Goal: Contribute content: Add original content to the website for others to see

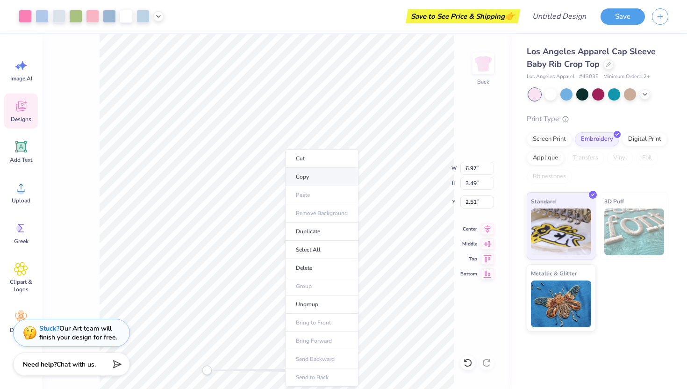
click at [312, 179] on li "Copy" at bounding box center [321, 177] width 73 height 18
click at [341, 182] on li "Copy" at bounding box center [343, 177] width 73 height 18
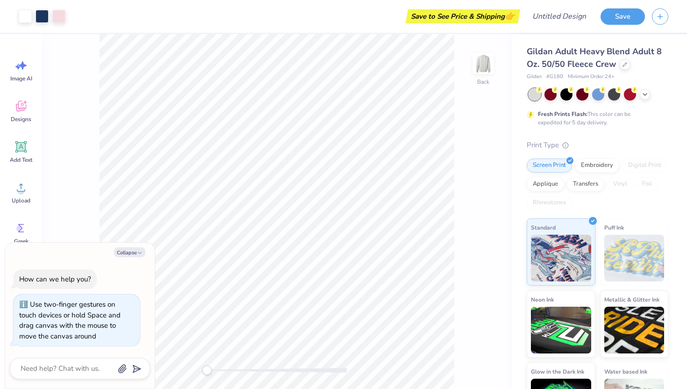
click at [181, 373] on div "Back" at bounding box center [277, 211] width 470 height 355
click at [21, 151] on icon at bounding box center [20, 146] width 11 height 11
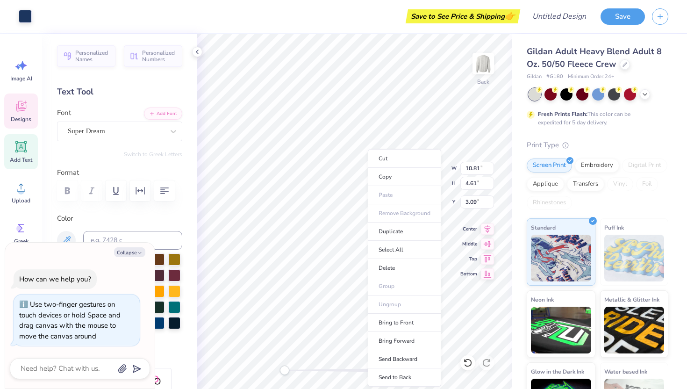
type textarea "x"
type input "10.72"
type input "4.48"
type input "3.12"
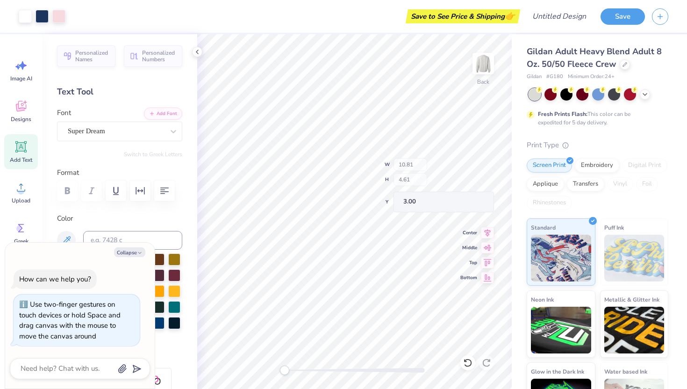
type textarea "x"
type input "11.00"
type input "4.83"
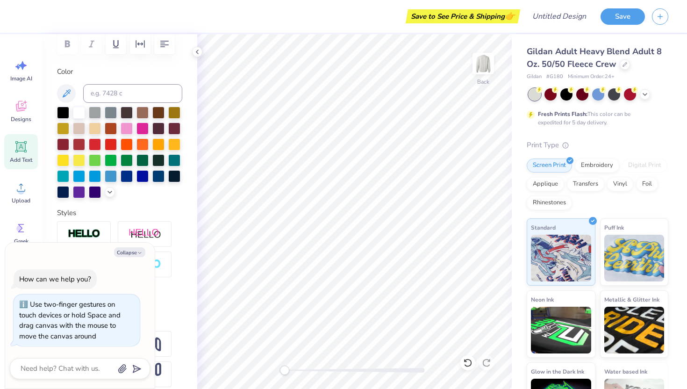
scroll to position [191, 0]
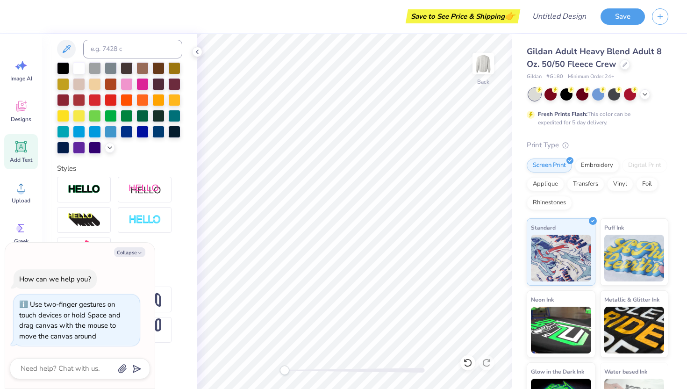
drag, startPoint x: 142, startPoint y: 295, endPoint x: 91, endPoint y: 292, distance: 51.6
click at [90, 292] on div "How can we help you? Use two-finger gestures on touch devices or hold Space and…" at bounding box center [80, 308] width 140 height 92
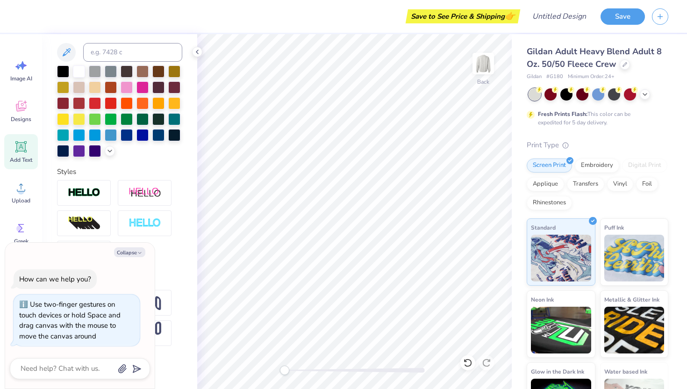
scroll to position [182, 0]
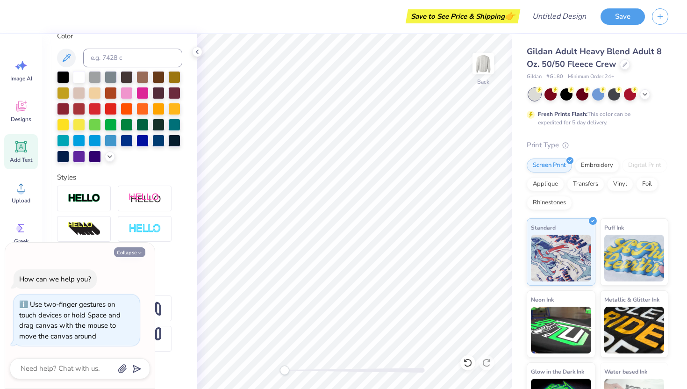
click at [128, 250] on button "Collapse" at bounding box center [129, 252] width 31 height 10
type textarea "x"
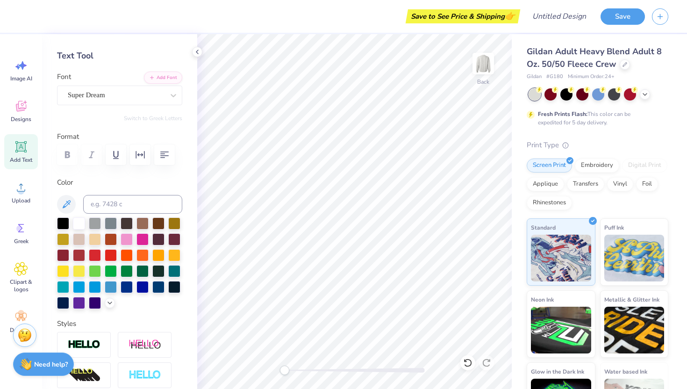
scroll to position [34, 0]
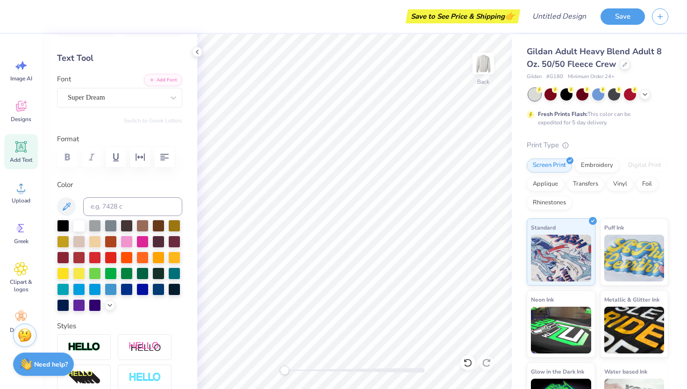
click at [32, 156] on div "Add Text" at bounding box center [21, 151] width 34 height 35
type textarea "NDS"
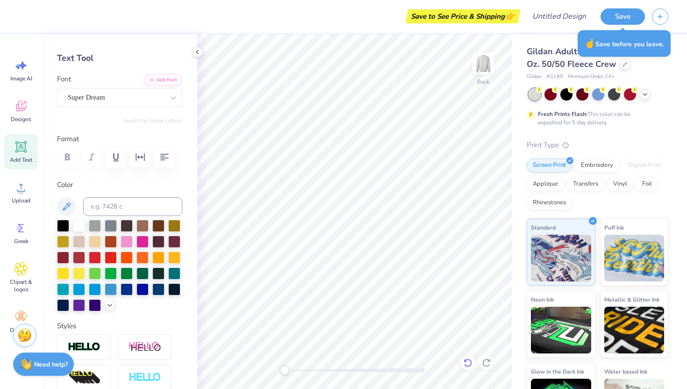
click at [467, 365] on icon at bounding box center [467, 362] width 9 height 9
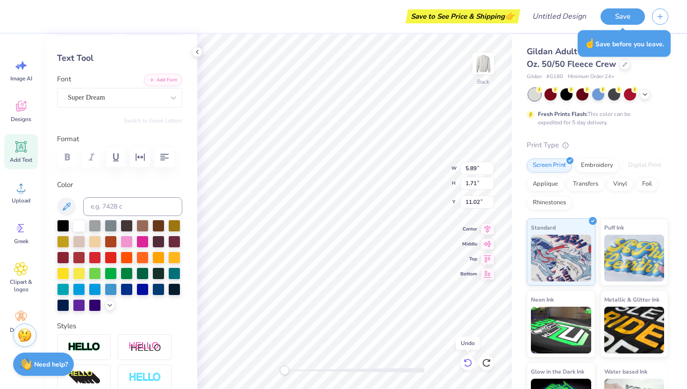
click at [467, 367] on icon at bounding box center [467, 362] width 9 height 9
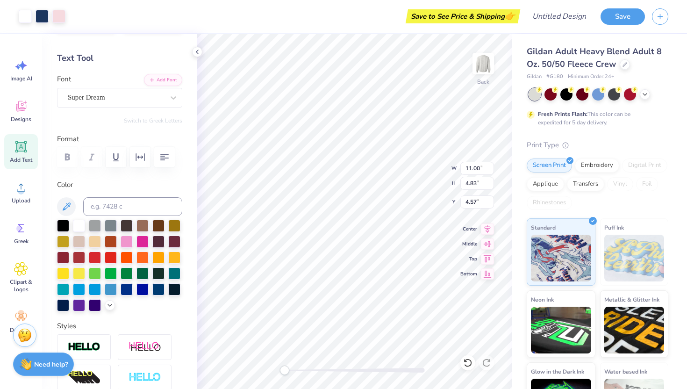
type input "4.96"
click at [33, 153] on div "Add Text" at bounding box center [21, 151] width 34 height 35
type textarea "NDS"
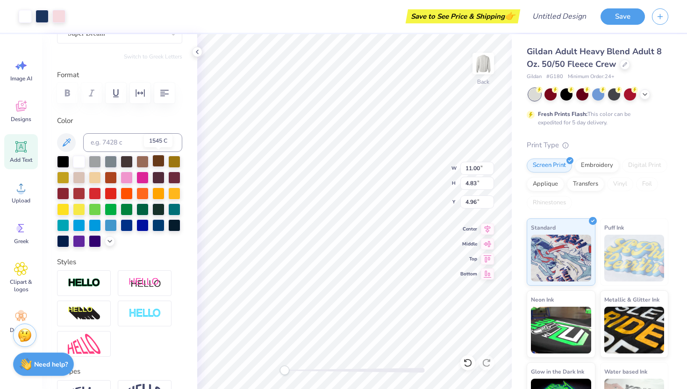
scroll to position [100, 0]
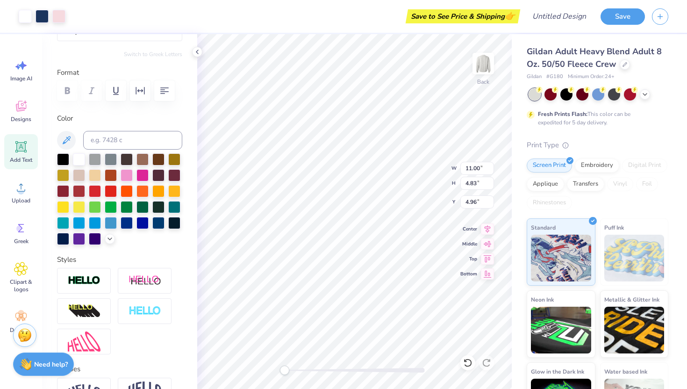
type input "4.59"
type input "1.77"
type input "10.99"
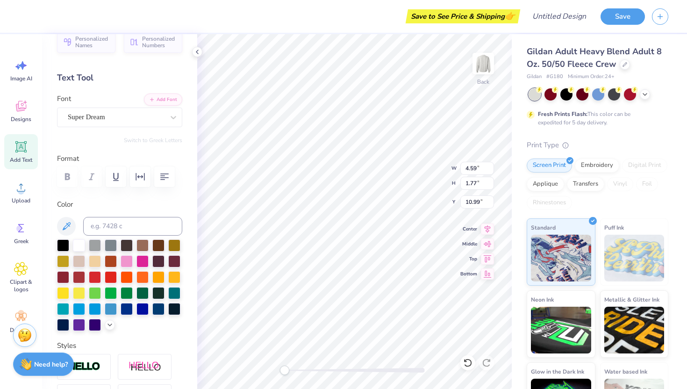
scroll to position [0, 0]
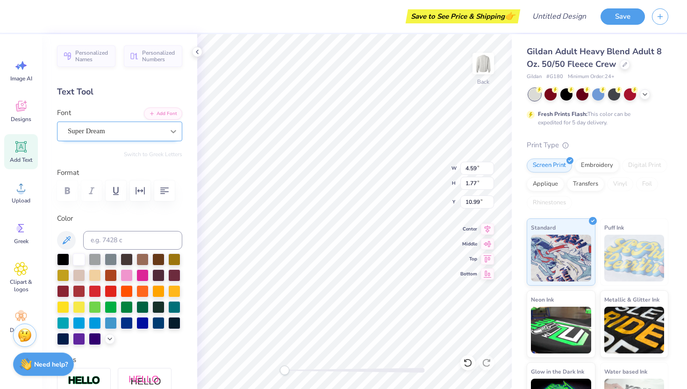
click at [168, 128] on div at bounding box center [173, 131] width 17 height 17
type input "poka dot"
click at [163, 155] on button "See All" at bounding box center [162, 152] width 29 height 9
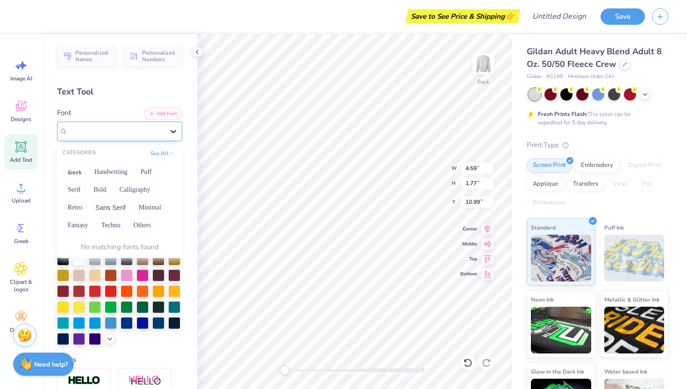
click at [174, 132] on icon at bounding box center [174, 131] width 6 height 3
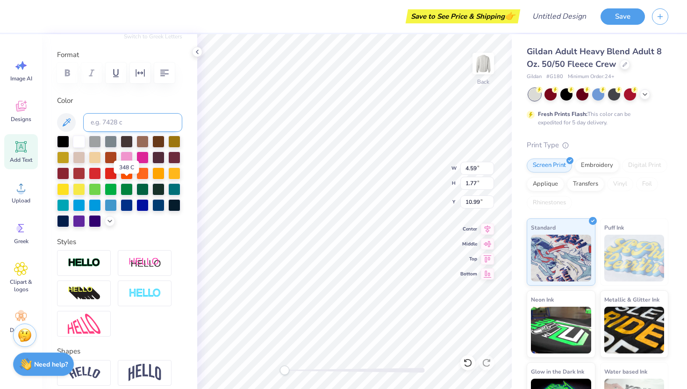
scroll to position [121, 0]
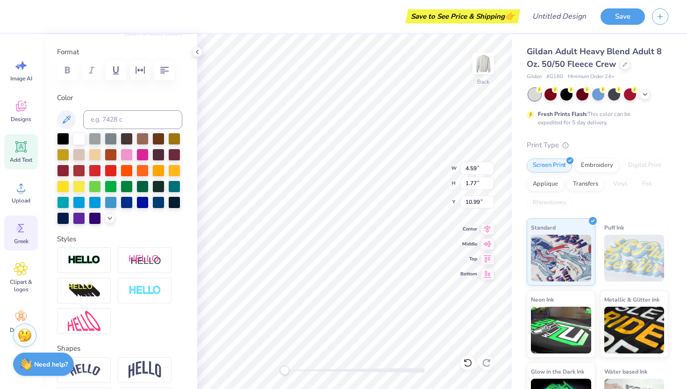
click at [19, 227] on circle at bounding box center [19, 228] width 7 height 7
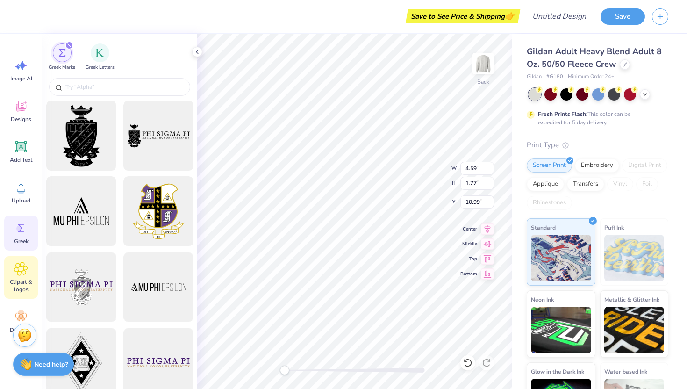
click at [22, 278] on div "Clipart & logos" at bounding box center [21, 277] width 34 height 43
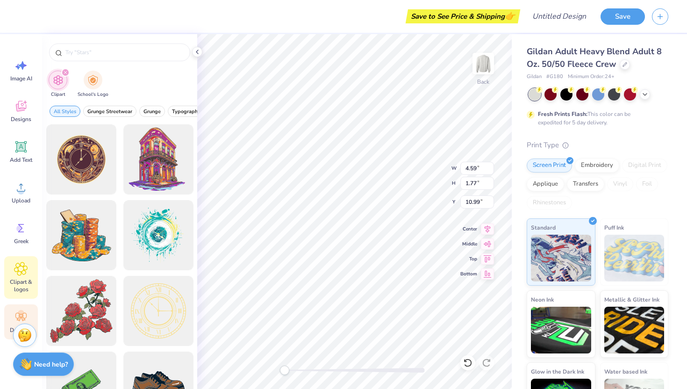
click at [17, 316] on icon at bounding box center [21, 317] width 14 height 14
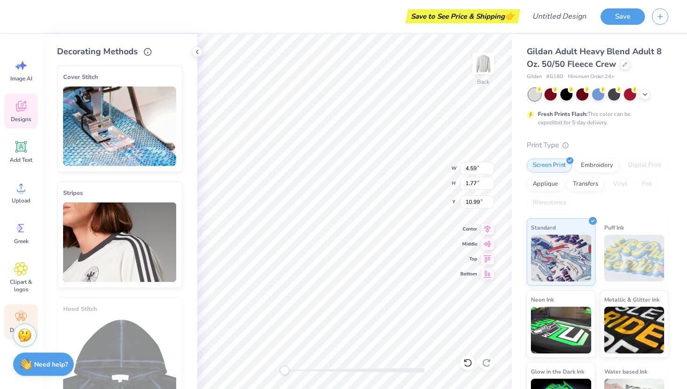
click at [25, 122] on span "Designs" at bounding box center [21, 118] width 21 height 7
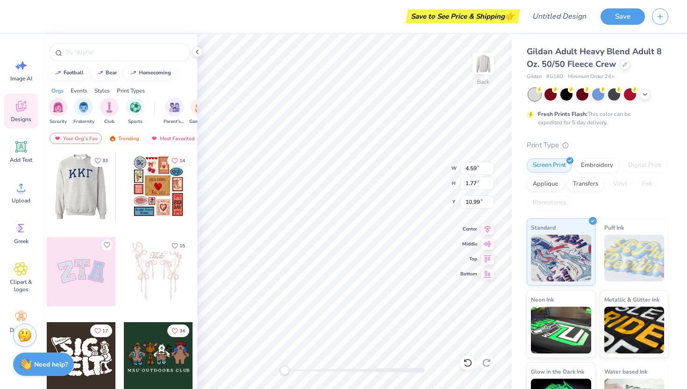
click at [89, 196] on div at bounding box center [80, 186] width 69 height 69
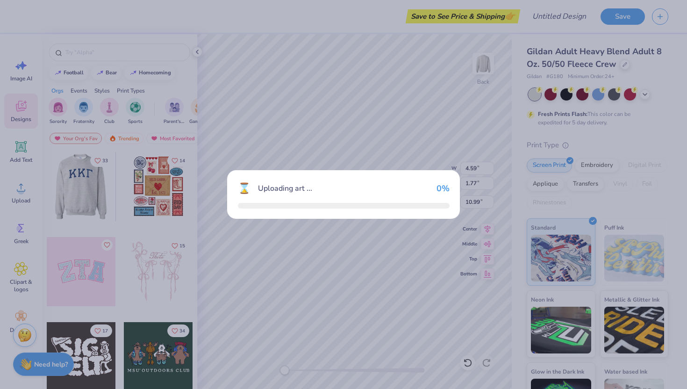
type input "11.00"
type input "4.83"
type input "3.00"
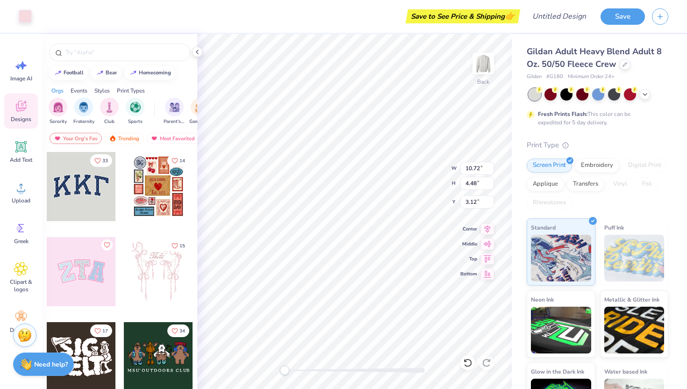
type input "10.81"
type input "4.61"
type input "3.09"
click at [466, 360] on icon at bounding box center [467, 362] width 9 height 9
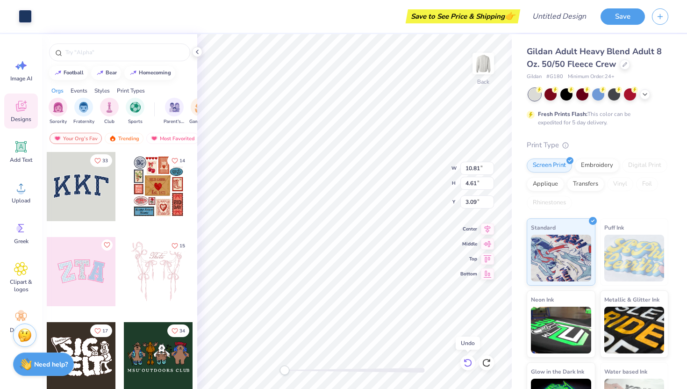
click at [466, 360] on icon at bounding box center [467, 362] width 9 height 9
click at [466, 360] on icon at bounding box center [468, 363] width 8 height 8
click at [466, 362] on icon at bounding box center [467, 362] width 9 height 9
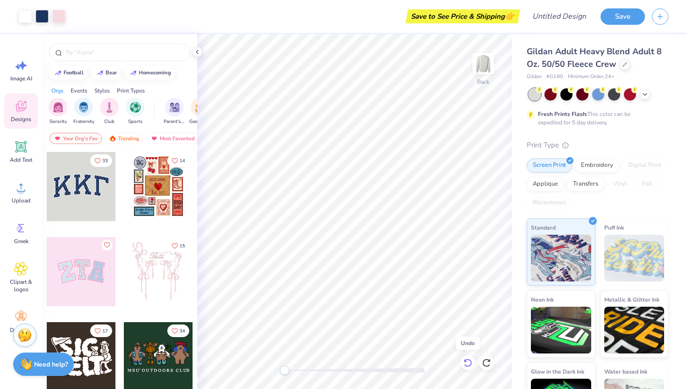
click at [463, 360] on icon at bounding box center [467, 362] width 9 height 9
click at [467, 363] on icon at bounding box center [467, 362] width 9 height 9
click at [467, 362] on icon at bounding box center [467, 362] width 9 height 9
click at [464, 365] on icon at bounding box center [467, 362] width 9 height 9
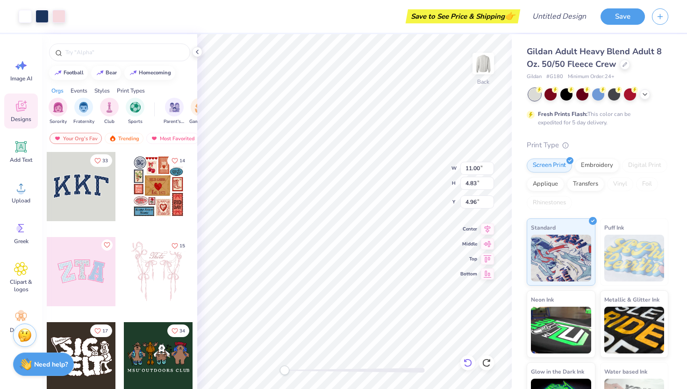
type input "5.89"
type input "1.71"
type input "11.02"
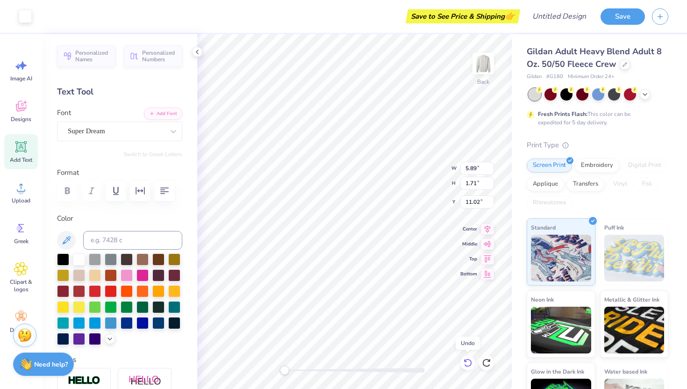
click at [464, 366] on icon at bounding box center [467, 362] width 9 height 9
click at [462, 364] on div at bounding box center [468, 362] width 15 height 15
click at [485, 368] on div at bounding box center [486, 362] width 15 height 15
click at [58, 16] on div at bounding box center [58, 15] width 13 height 13
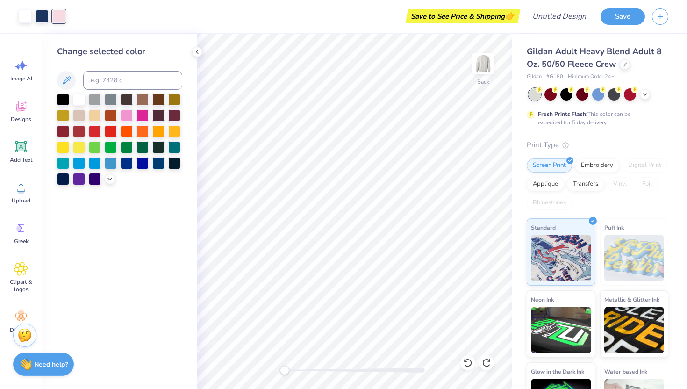
click at [52, 12] on div at bounding box center [58, 16] width 13 height 13
click at [48, 12] on div at bounding box center [42, 15] width 13 height 13
click at [25, 17] on div at bounding box center [25, 15] width 13 height 13
click at [22, 150] on icon at bounding box center [21, 147] width 9 height 9
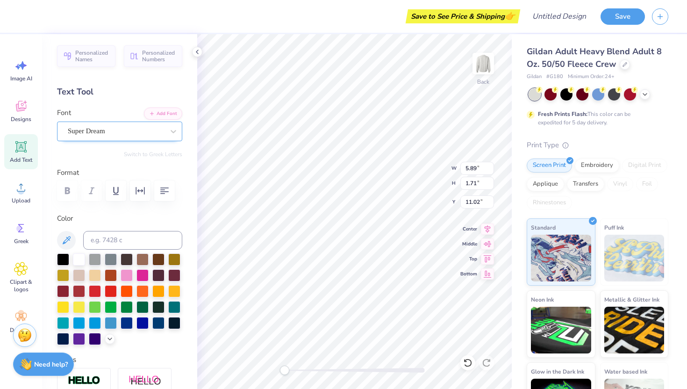
type textarea "NDS"
click at [162, 124] on div "Super Dream" at bounding box center [116, 131] width 98 height 14
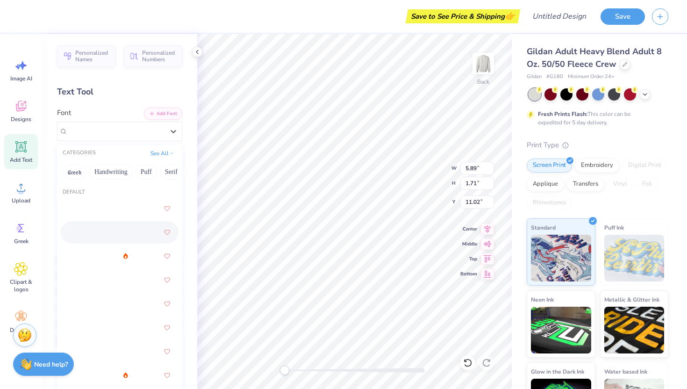
click at [127, 238] on div at bounding box center [119, 232] width 101 height 17
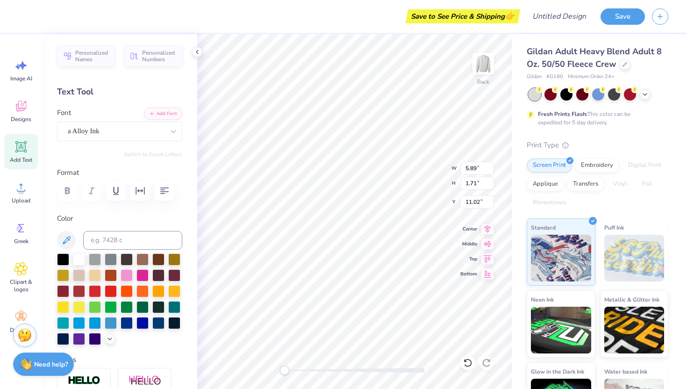
type input "10.81"
type input "4.61"
type input "4.57"
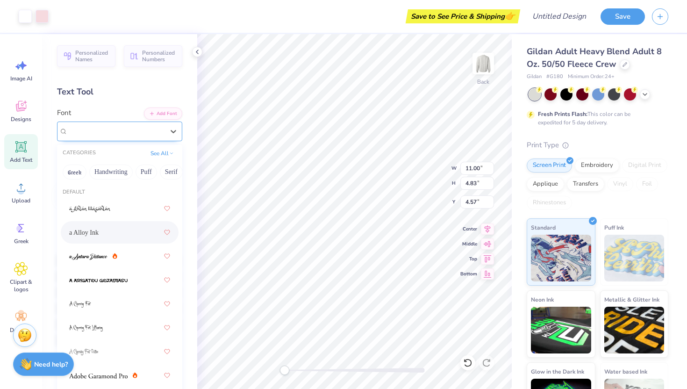
click at [152, 129] on div "a Alloy Ink" at bounding box center [116, 131] width 98 height 14
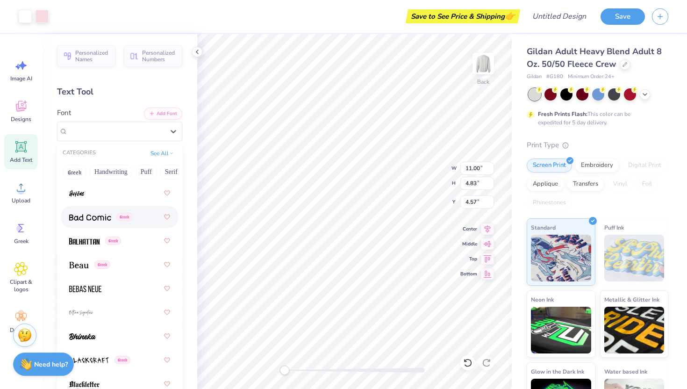
scroll to position [542, 0]
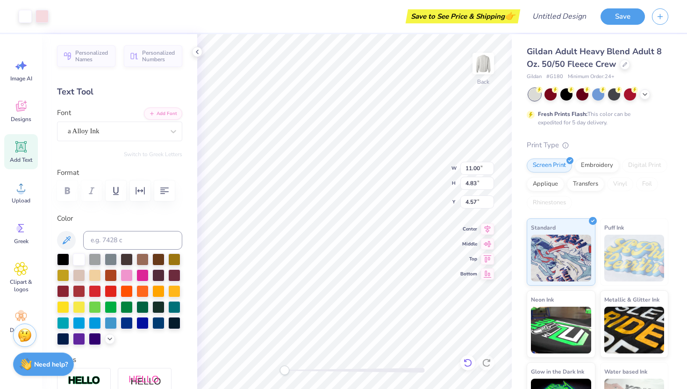
click at [467, 364] on icon at bounding box center [467, 362] width 9 height 9
click at [384, 180] on li "Copy" at bounding box center [396, 177] width 73 height 18
type input "4.57"
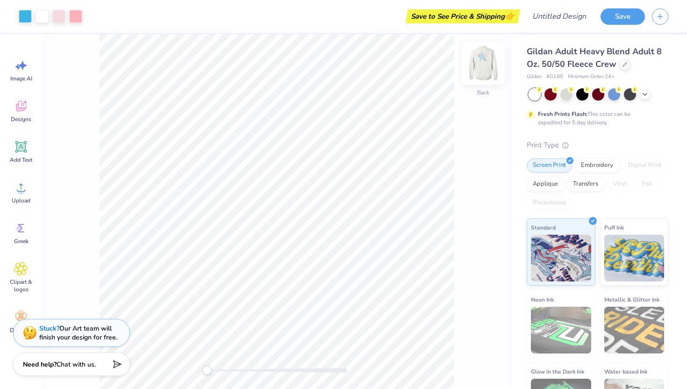
click at [482, 58] on img at bounding box center [483, 63] width 37 height 37
type input "1.04"
type input "1.71"
type input "10.63"
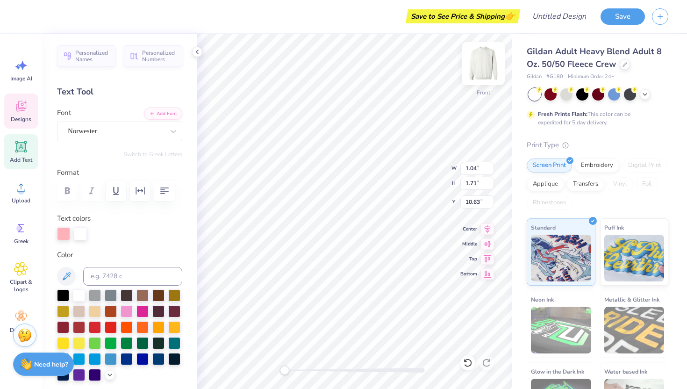
type input "1.28"
type input "8.92"
type textarea "N"
type input "1.26"
type input "9.77"
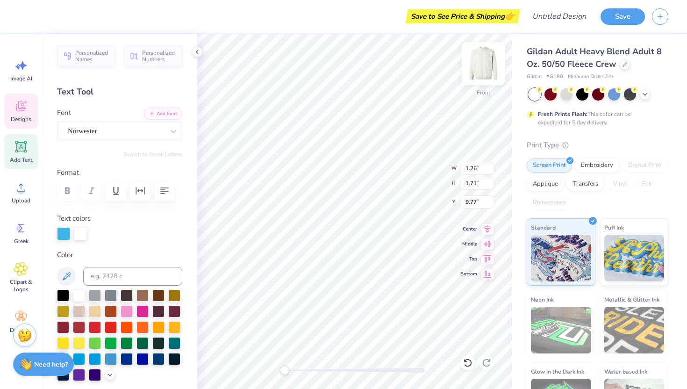
type textarea "D"
type input "1.04"
type input "10.63"
type textarea "S"
type textarea "1912"
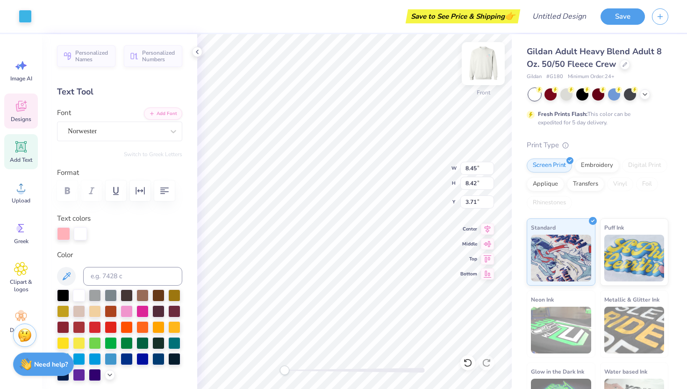
type input "8.45"
type input "8.42"
type input "3.71"
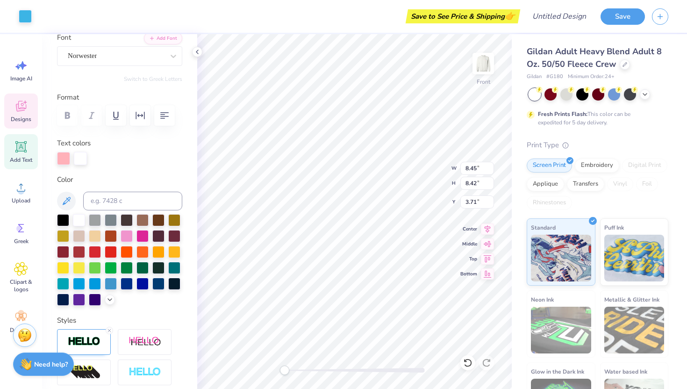
scroll to position [76, 0]
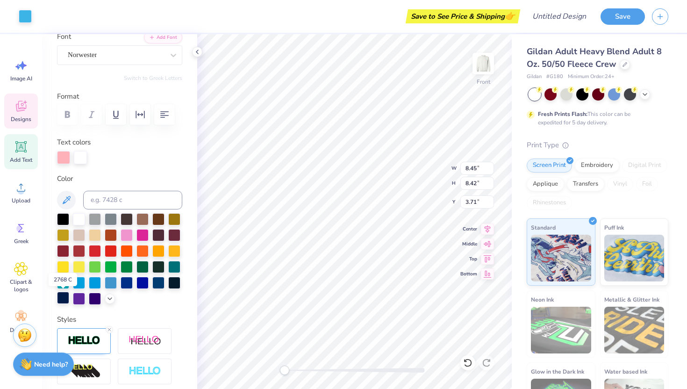
click at [64, 298] on div at bounding box center [63, 298] width 12 height 12
click at [126, 234] on div at bounding box center [127, 234] width 12 height 12
click at [144, 237] on div at bounding box center [143, 234] width 12 height 12
click at [69, 161] on div at bounding box center [63, 156] width 13 height 13
click at [69, 162] on div at bounding box center [63, 157] width 13 height 13
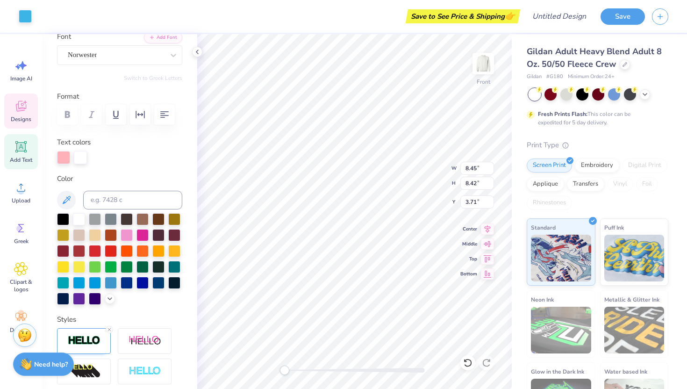
type input "2.74"
type input "1.66"
type input "5.43"
click at [81, 156] on div at bounding box center [80, 157] width 13 height 13
click at [103, 155] on div at bounding box center [97, 157] width 13 height 13
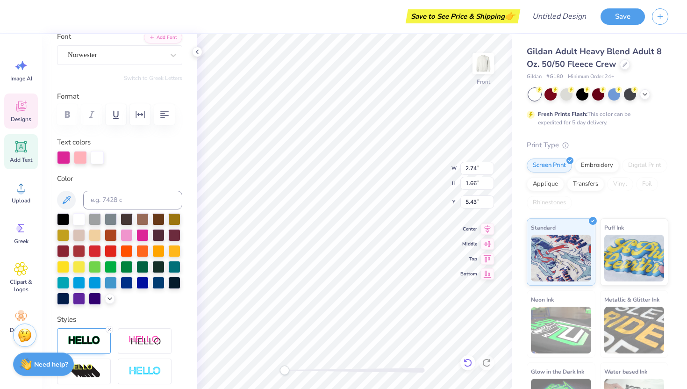
click at [468, 365] on icon at bounding box center [467, 362] width 9 height 9
click at [467, 364] on icon at bounding box center [467, 362] width 9 height 9
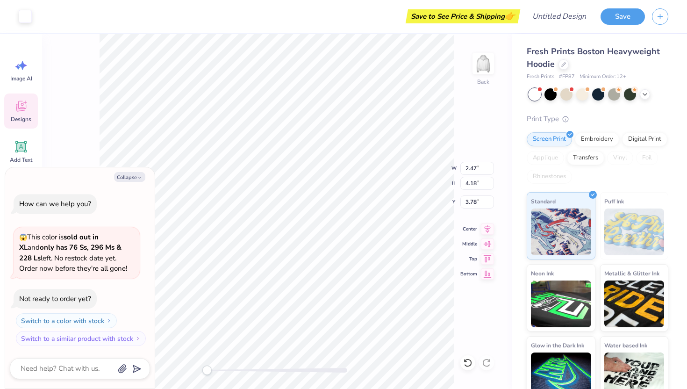
type textarea "x"
type input "2.73"
type input "4.40"
type input "3.81"
type textarea "x"
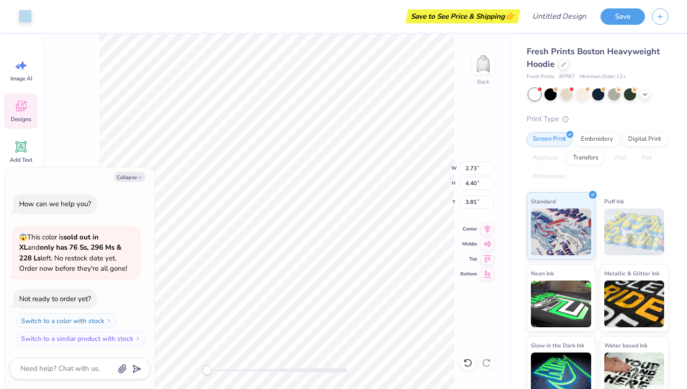
type input "4.96"
type input "4.84"
type input "3.41"
type textarea "x"
type input "2.73"
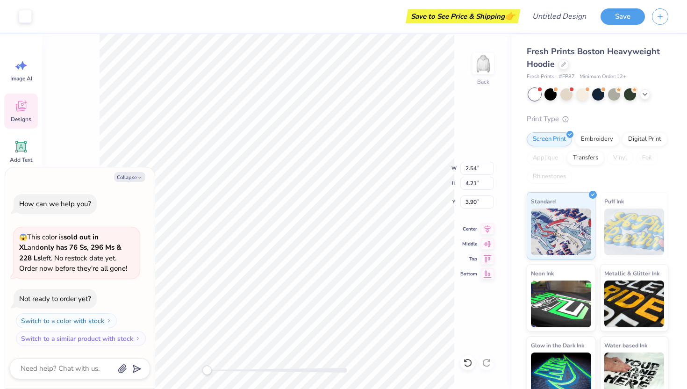
type input "4.40"
type input "3.81"
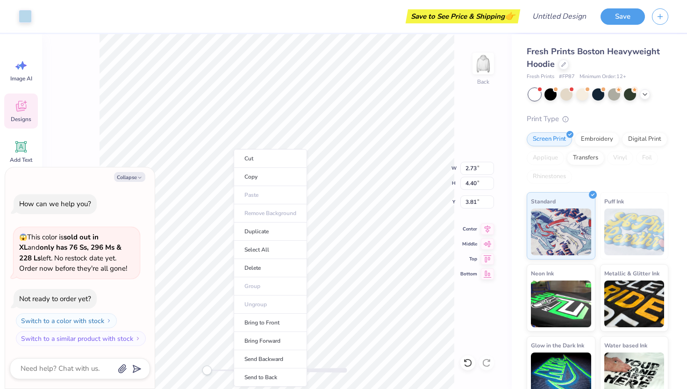
type textarea "x"
type input "2.82"
type input "4.49"
type input "3.76"
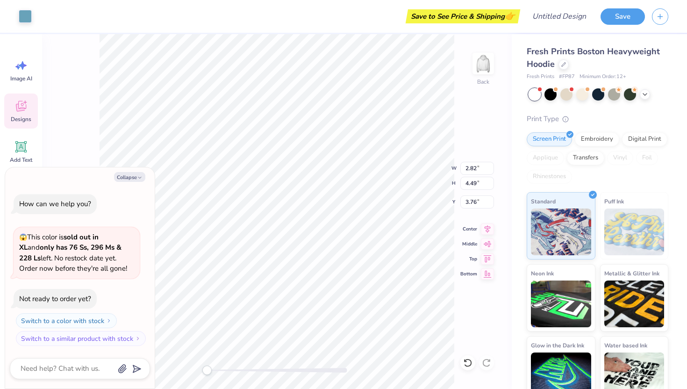
type textarea "x"
type input "2.54"
type input "4.21"
type input "3.77"
type textarea "x"
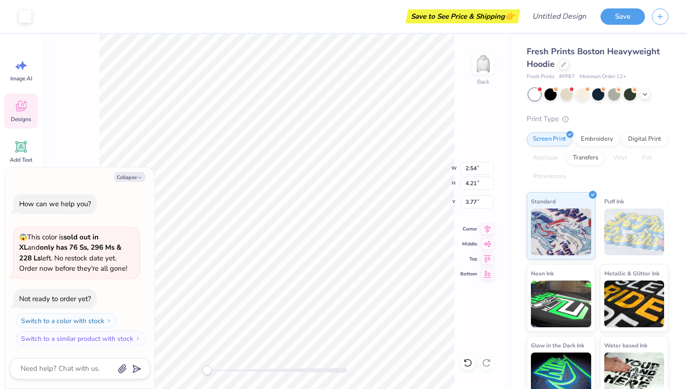
type input "2.73"
type input "4.40"
type input "3.81"
type textarea "x"
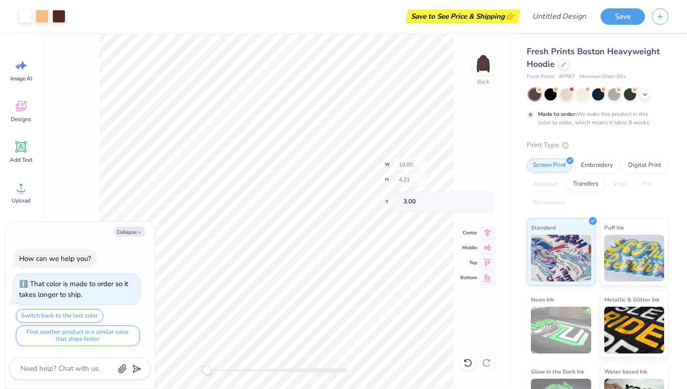
type textarea "x"
type input "9.97"
type input "1.30"
type input "3.66"
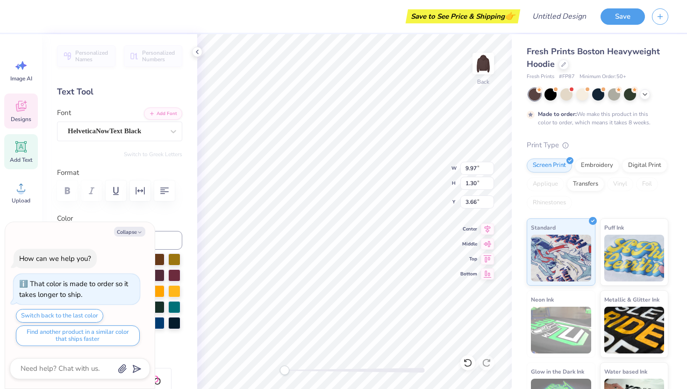
type textarea "x"
type textarea "N"
type textarea "x"
type textarea "No"
type textarea "x"
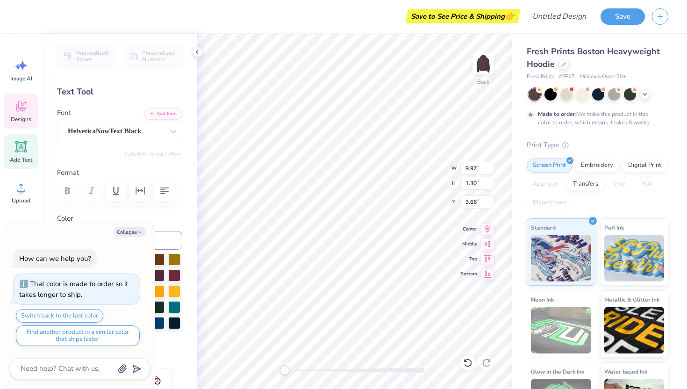
type textarea "Not"
type textarea "x"
type textarea "Notr"
type textarea "x"
type textarea "Notre"
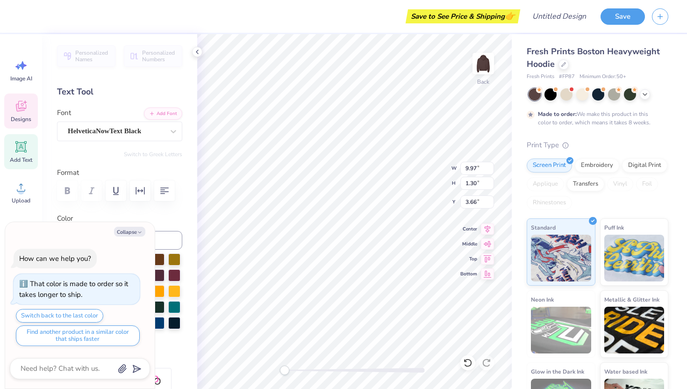
type textarea "x"
type textarea "Notre"
type textarea "x"
type textarea "Notre D"
type textarea "x"
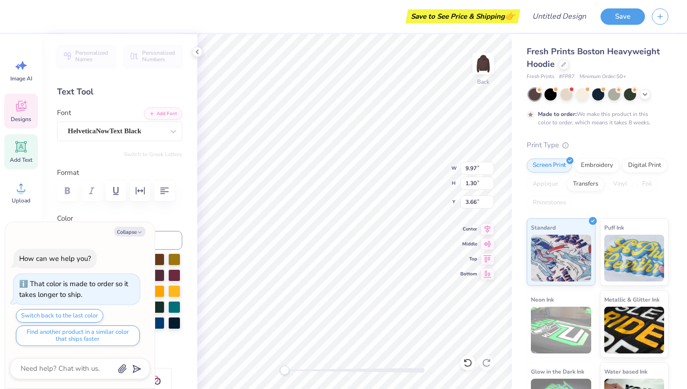
type textarea "Notre Da"
type textarea "x"
type textarea "Notre Dame"
type textarea "x"
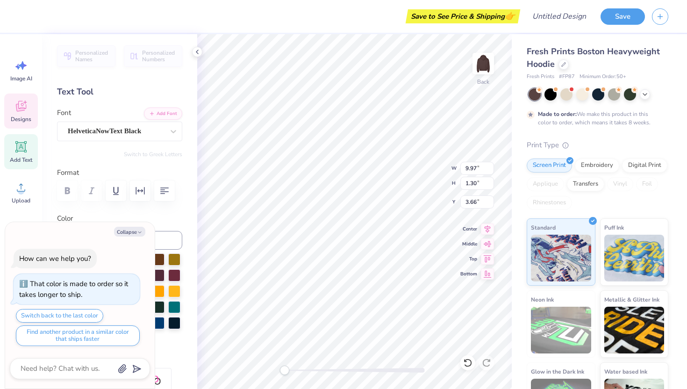
type textarea "Notre Dame"
type textarea "x"
type textarea "NO"
type textarea "x"
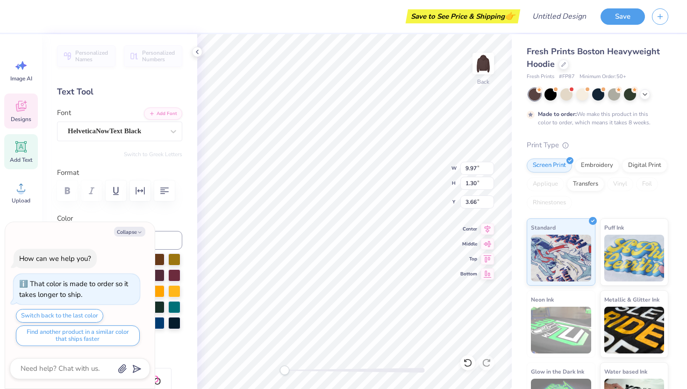
type textarea "NOT"
type textarea "x"
type textarea "NOTR"
type textarea "x"
type textarea "NOTRE"
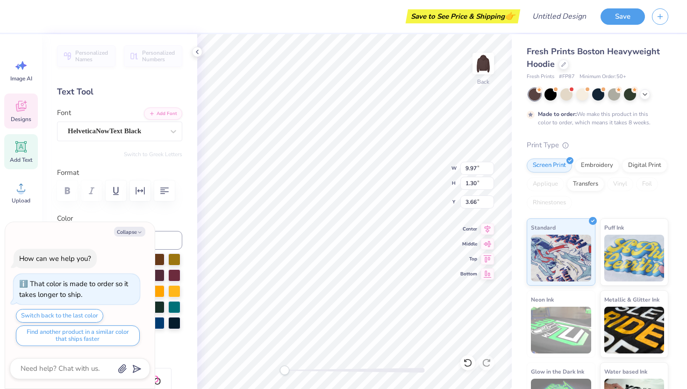
type textarea "x"
type textarea "NOTRE"
type textarea "x"
type textarea "NOTRE D"
type textarea "x"
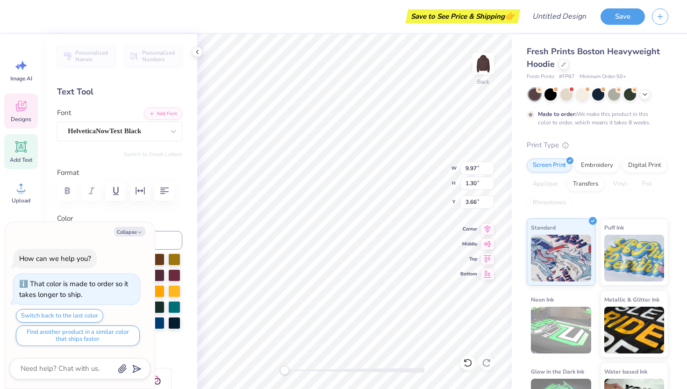
type textarea "NOTRE DA"
type textarea "x"
type textarea "NOTRE DAM"
type textarea "x"
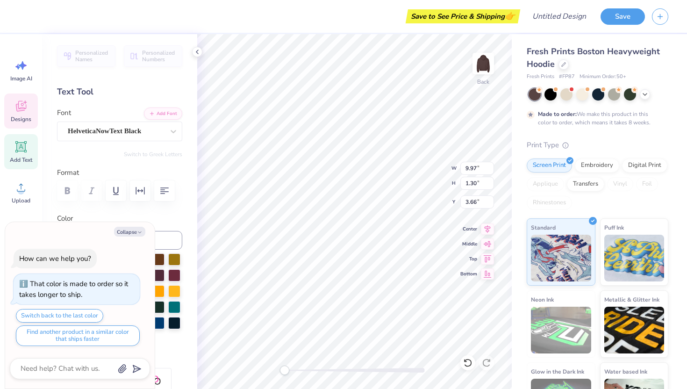
type textarea "NOTRE DAME"
type textarea "x"
type input "10.00"
type input "1.25"
type input "5.19"
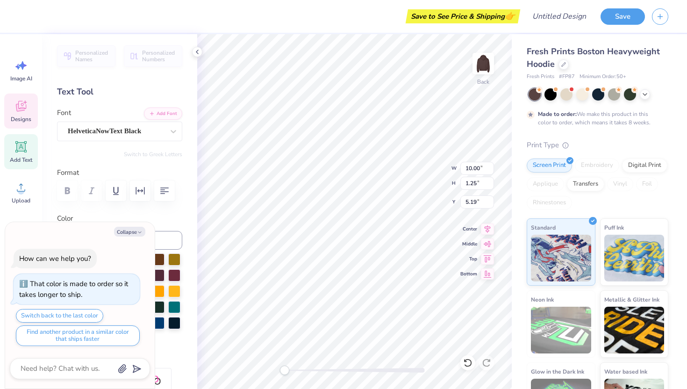
scroll to position [0, 1]
type textarea "x"
type textarea "D"
type textarea "x"
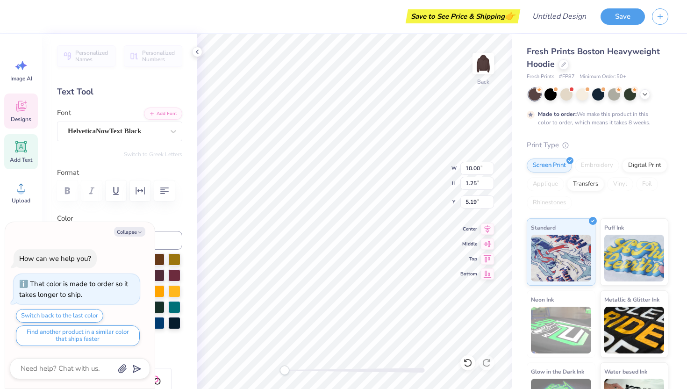
type textarea "DE"
type textarea "x"
type textarea "DE"
type textarea "x"
type textarea "DE S"
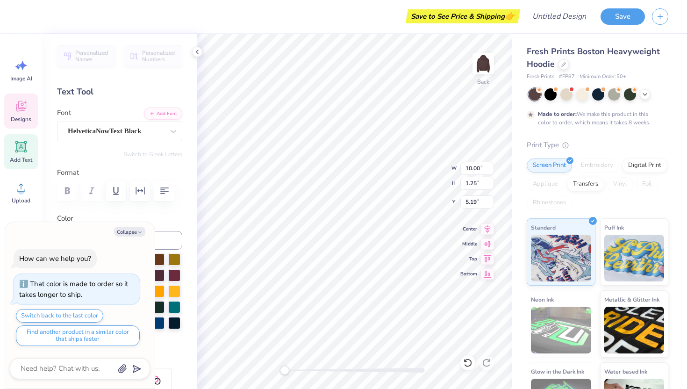
type textarea "x"
type textarea "DE SI"
type textarea "x"
type textarea "DE SIO"
type textarea "x"
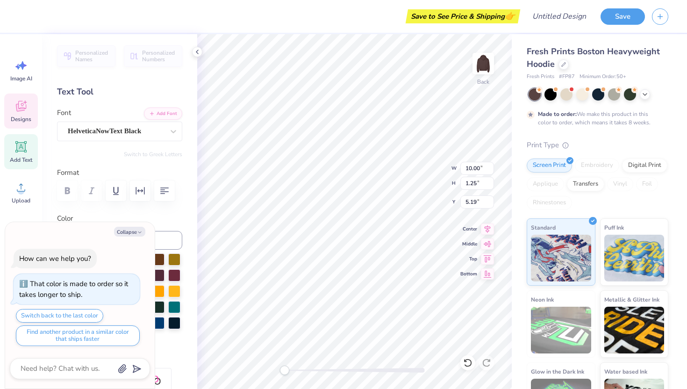
type textarea "DE [PERSON_NAME]"
type textarea "x"
type input "4.35"
type input "4.11"
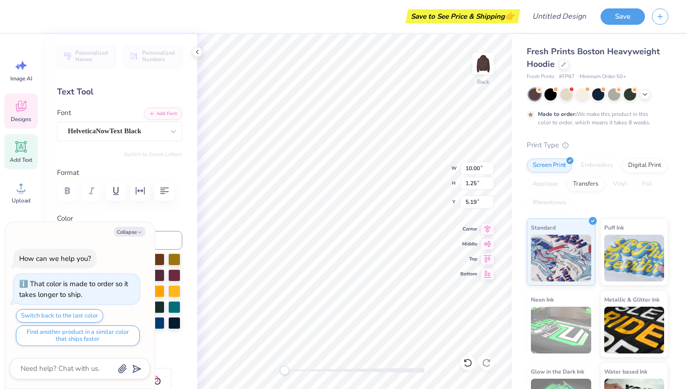
type input "3.11"
type textarea "x"
type input "7.15"
type input "1.25"
type input "5.42"
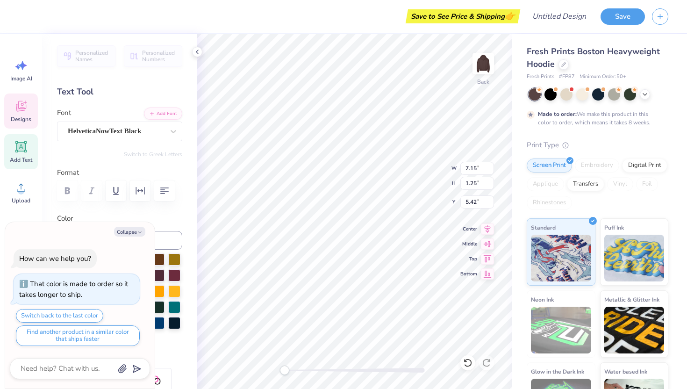
scroll to position [0, 0]
type textarea "x"
type textarea "DE. [GEOGRAPHIC_DATA]"
type textarea "x"
type textarea "DE. [GEOGRAPHIC_DATA]"
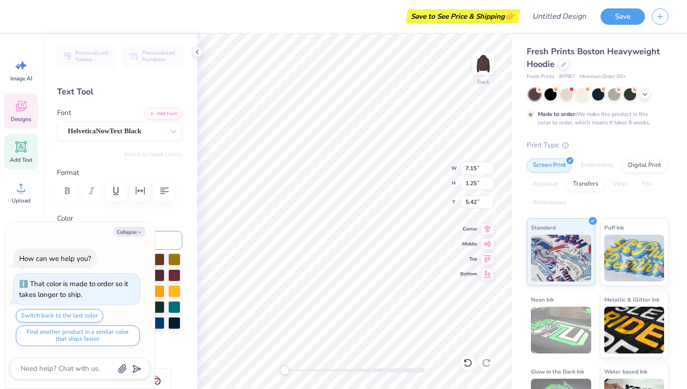
type textarea "x"
type textarea "DE. [GEOGRAPHIC_DATA]"
type textarea "x"
type textarea "DE. [GEOGRAPHIC_DATA]"
type textarea "x"
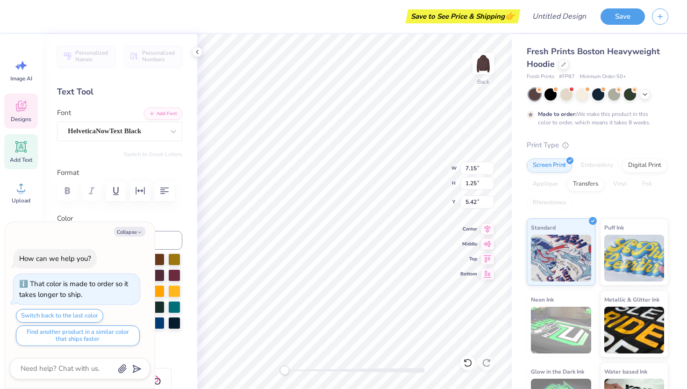
type textarea "DE. [GEOGRAPHIC_DATA]"
type textarea "x"
type textarea "DE. [GEOGRAPHIC_DATA]"
type textarea "x"
type textarea "DE. [GEOGRAPHIC_DATA]"
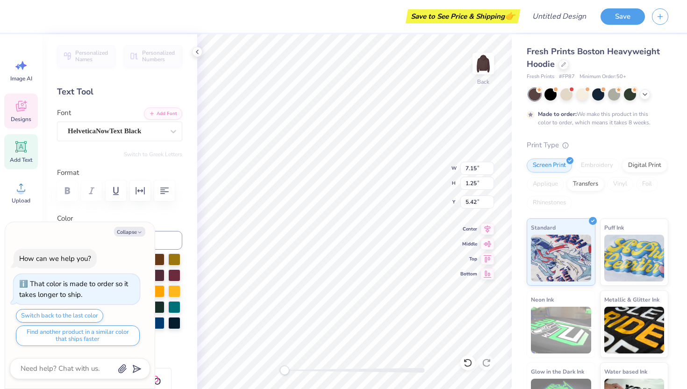
scroll to position [0, 1]
type textarea "x"
type textarea "DE. [GEOGRAPHIC_DATA]"
type textarea "x"
type textarea "DE [PERSON_NAME]"
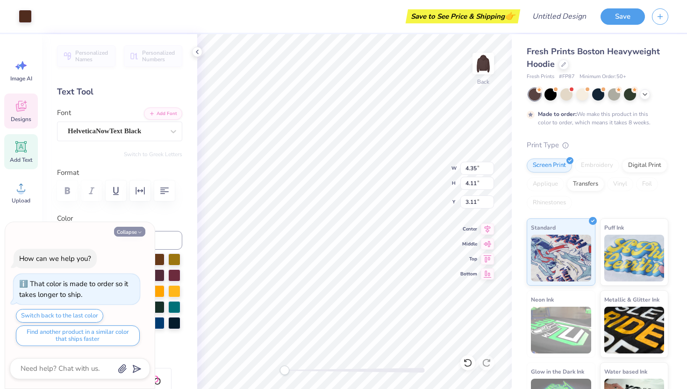
click at [139, 227] on button "Collapse" at bounding box center [129, 232] width 31 height 10
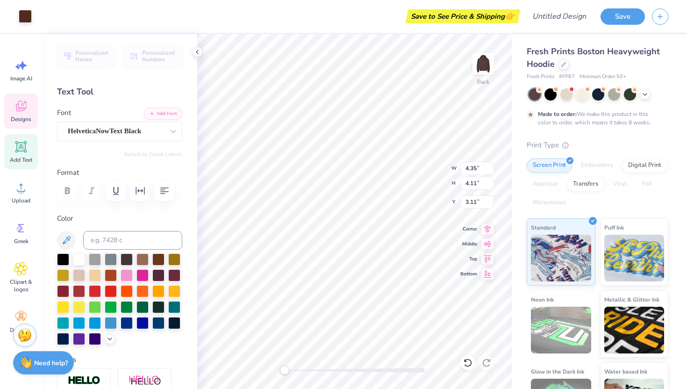
click at [65, 362] on strong "Need help?" at bounding box center [51, 363] width 34 height 9
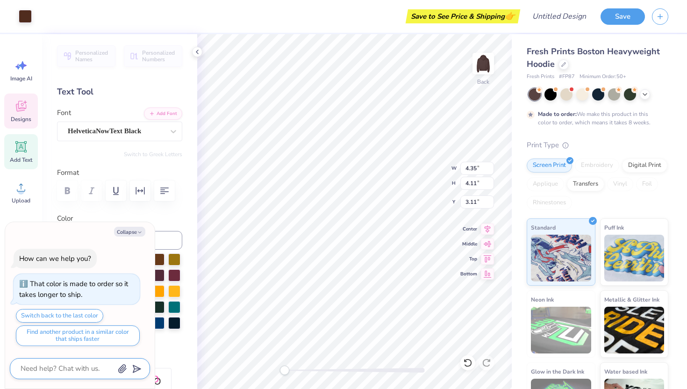
click at [69, 366] on textarea at bounding box center [67, 368] width 95 height 13
type textarea "x"
type textarea "H"
type textarea "x"
type textarea "HO"
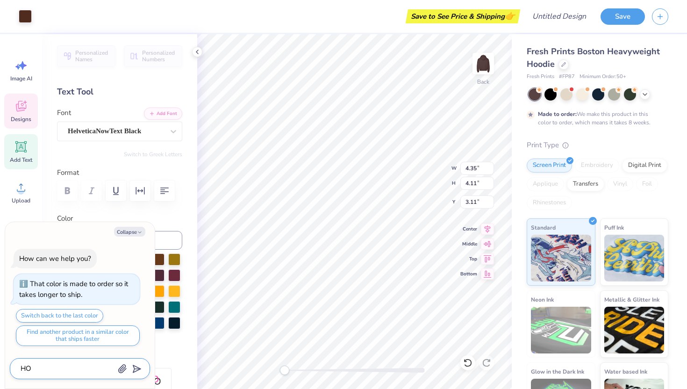
type textarea "x"
type textarea "HOW"
type textarea "x"
type textarea "HOW"
type textarea "x"
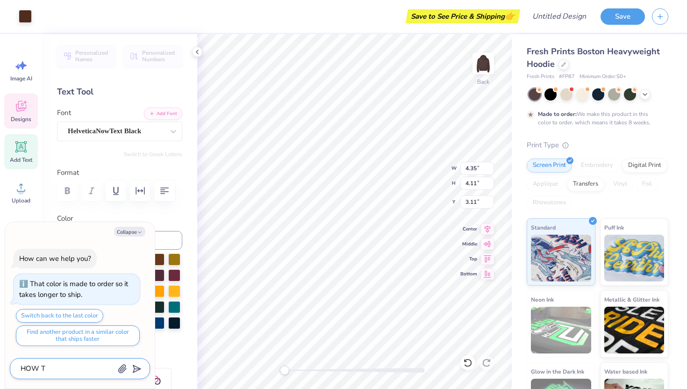
type textarea "HOW TO"
type textarea "x"
type textarea "HOW TO"
type textarea "x"
type textarea "HOW TO I"
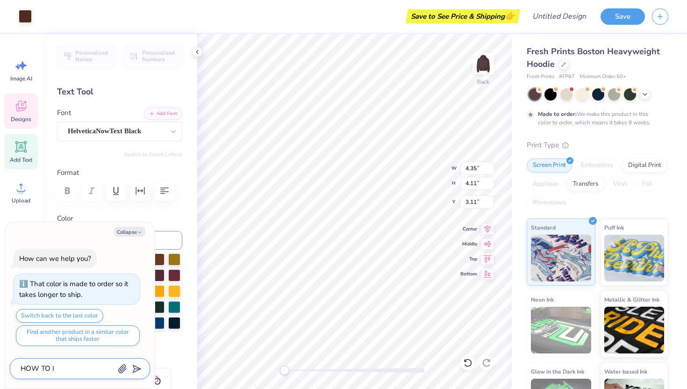
type textarea "x"
type textarea "HOW TO I"
type textarea "x"
type textarea "HOW TO I C"
type textarea "x"
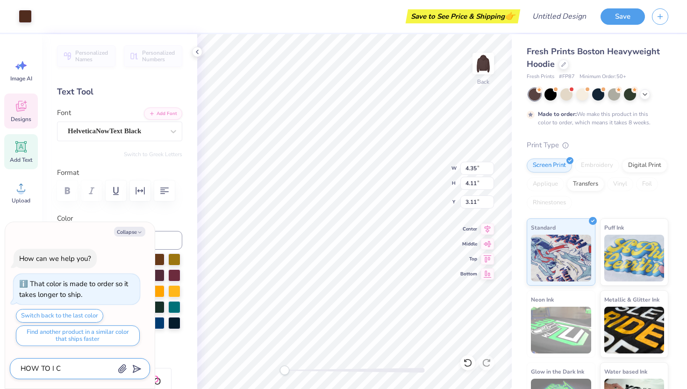
type textarea "HOW TO I CH"
type textarea "x"
type textarea "HOW TO I CHA"
type textarea "x"
type textarea "HOW TO I CH"
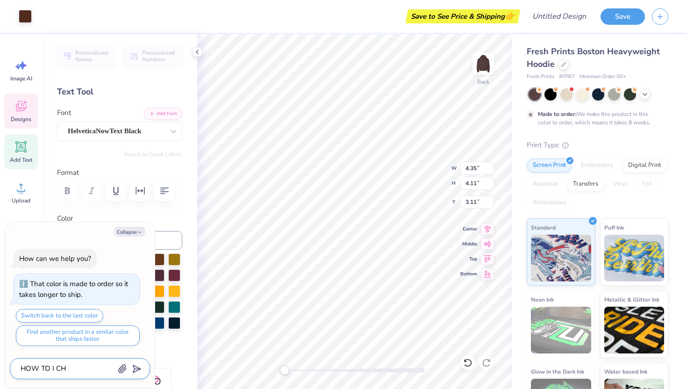
type textarea "x"
type textarea "HOW TO I C"
type textarea "x"
type textarea "HOW TO I"
type textarea "x"
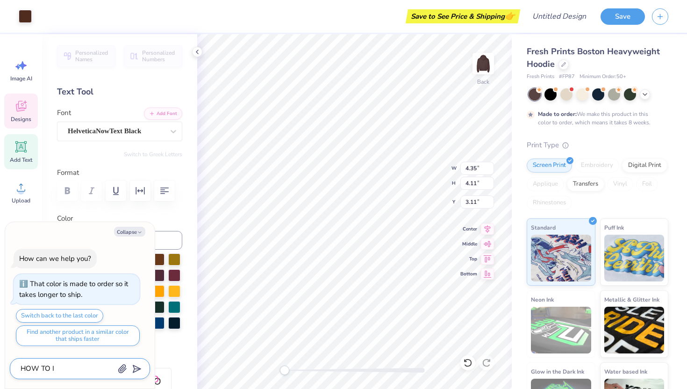
type textarea "HOW TO I"
type textarea "x"
type textarea "HOW TO"
type textarea "x"
type textarea "HOW TO"
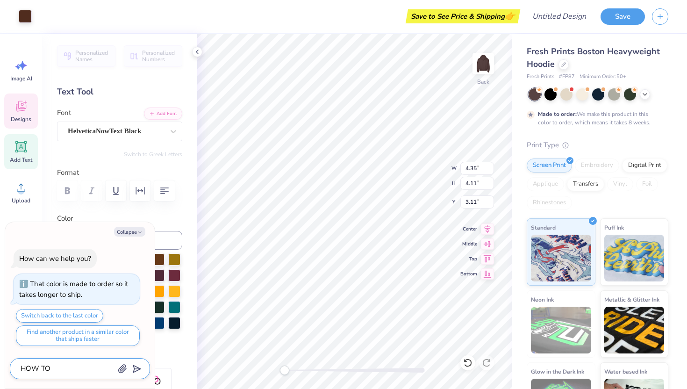
type textarea "x"
type textarea "HOW T"
type textarea "x"
type textarea "HOW"
type textarea "x"
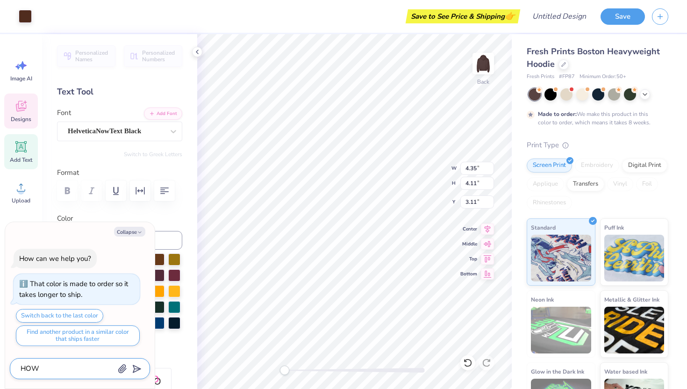
type textarea "HOW"
type textarea "x"
type textarea "HO"
type textarea "x"
type textarea "H"
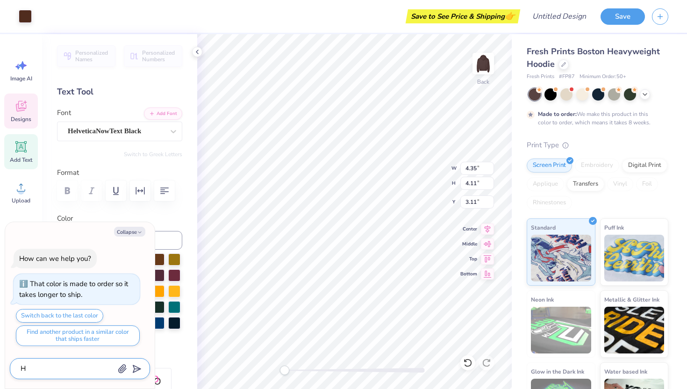
type textarea "x"
type textarea "h"
type textarea "x"
type textarea "ho"
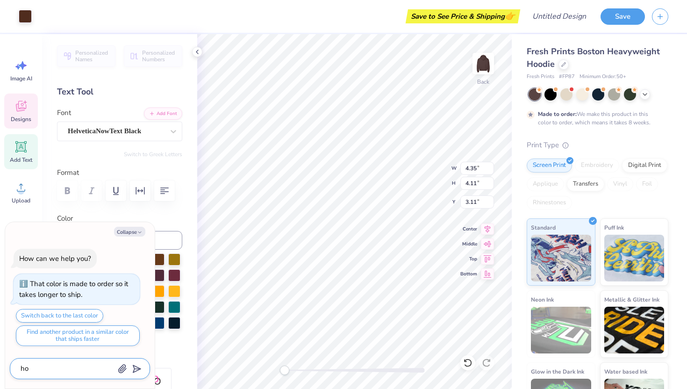
type textarea "x"
type textarea "how"
type textarea "x"
type textarea "how"
type textarea "x"
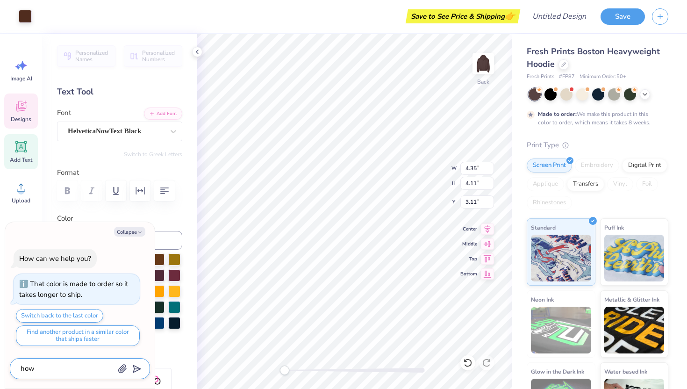
type textarea "how d"
type textarea "x"
type textarea "how do"
type textarea "x"
type textarea "how do"
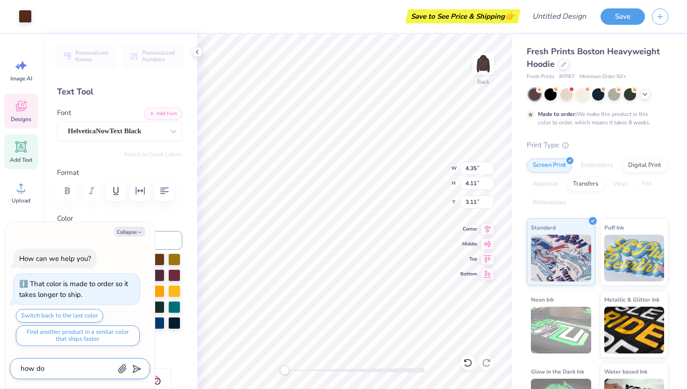
type textarea "x"
type textarea "how do i"
type textarea "x"
type textarea "how do i"
type textarea "x"
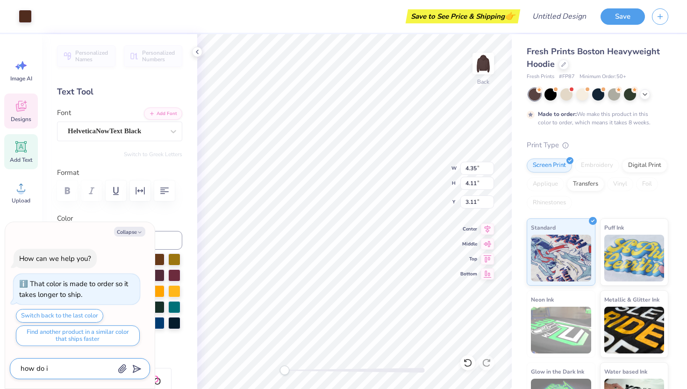
type textarea "how do i c"
type textarea "x"
type textarea "how do i ch"
type textarea "x"
type textarea "how do i cha"
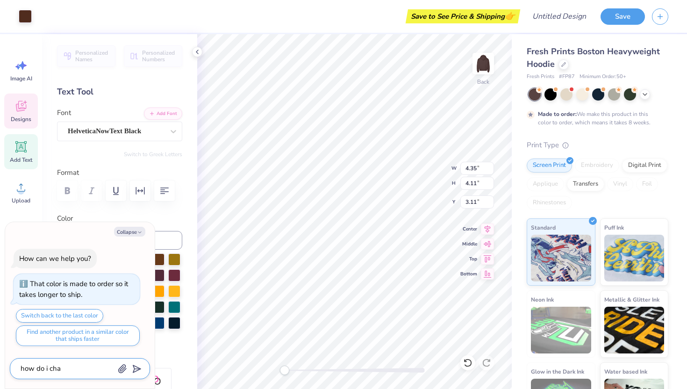
type textarea "x"
type textarea "how do i chan"
type textarea "x"
type textarea "how do i [PERSON_NAME]"
type textarea "x"
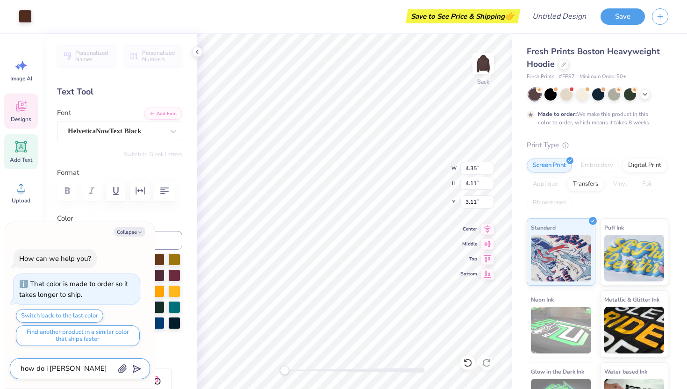
type textarea "how do i change"
type textarea "x"
type textarea "how do i change"
type textarea "x"
type textarea "how do i change t"
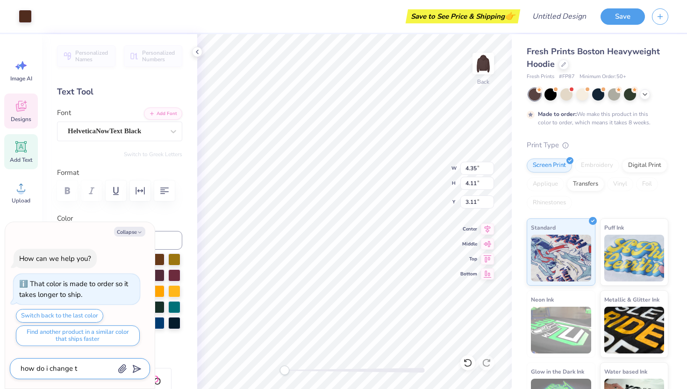
type textarea "x"
type textarea "how do i change th"
type textarea "x"
type textarea "how do i change the"
type textarea "x"
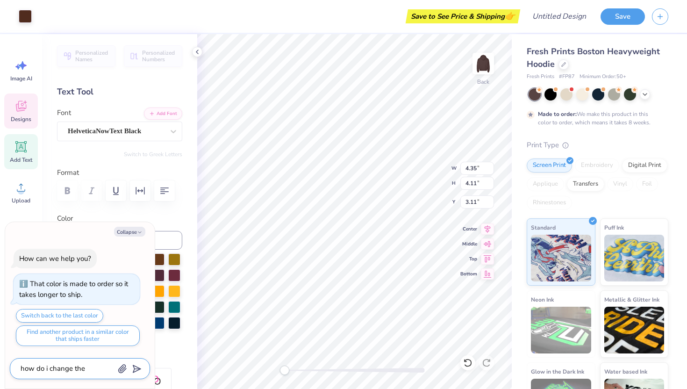
type textarea "how do i change the"
type textarea "x"
type textarea "how do i change the c"
type textarea "x"
type textarea "how do i change the ch"
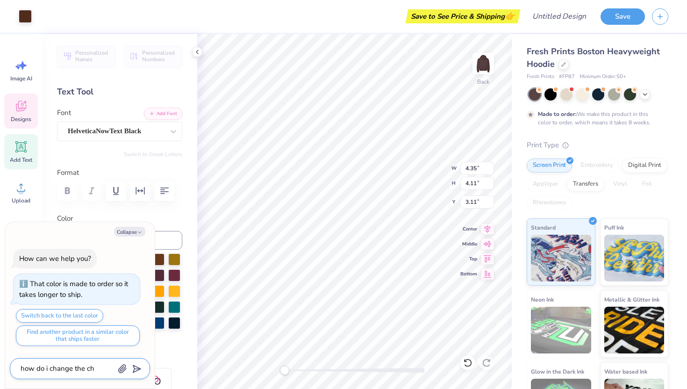
type textarea "x"
type textarea "how do i change the che"
type textarea "x"
type textarea "how do i change the chee"
type textarea "x"
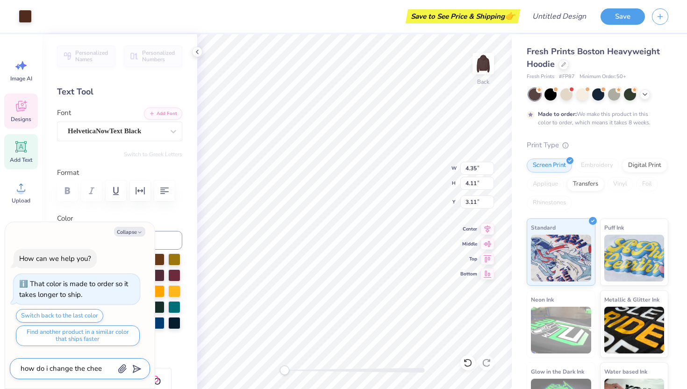
type textarea "how do i change the cheet"
type textarea "x"
type textarea "how do i change the cheeta"
type textarea "x"
type textarea "how do i change the cheetah"
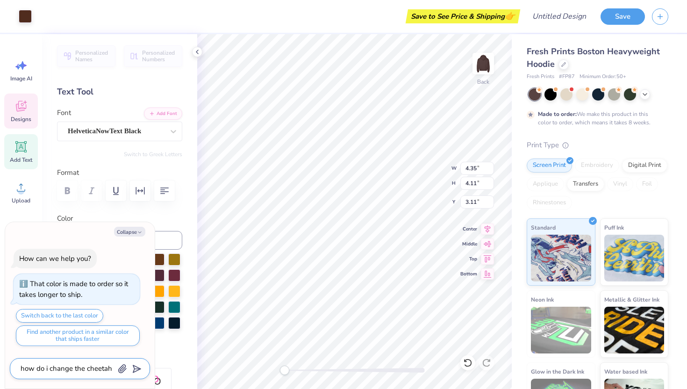
type textarea "x"
type textarea "how do i change the cheetah"
type textarea "x"
type textarea "how do i change the cheetah p"
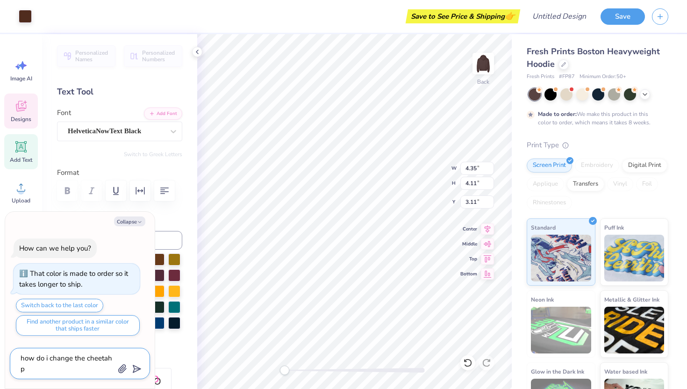
type textarea "x"
type textarea "how do i change the cheetah pr"
type textarea "x"
type textarea "how do i change the cheetah pri"
type textarea "x"
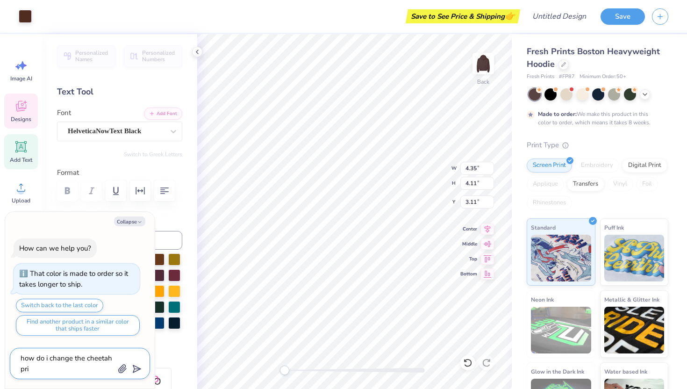
type textarea "how do i change the cheetah prin"
type textarea "x"
type textarea "how do i change the cheetah print"
type textarea "x"
type textarea "how do i change the cheetah print"
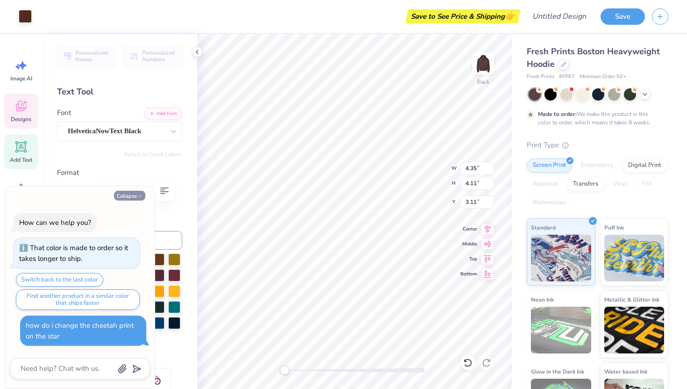
click at [128, 193] on button "Collapse" at bounding box center [129, 196] width 31 height 10
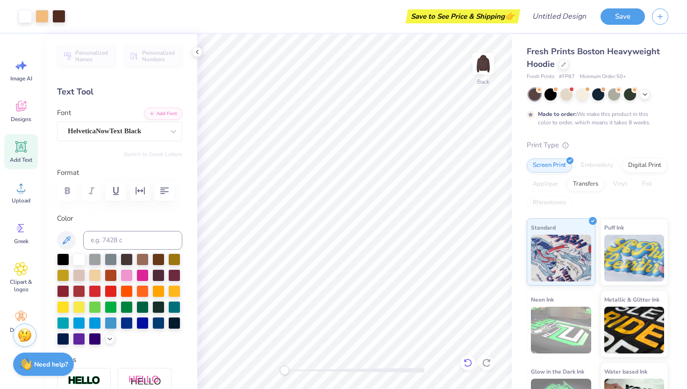
click at [466, 366] on icon at bounding box center [468, 363] width 8 height 8
click at [467, 367] on div at bounding box center [468, 362] width 15 height 15
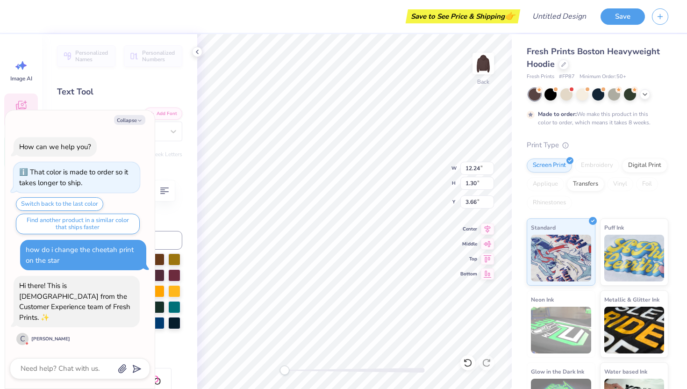
scroll to position [0, 1]
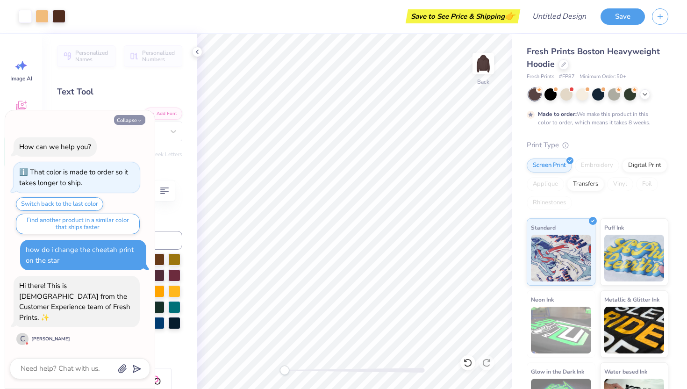
click at [138, 123] on icon "button" at bounding box center [140, 121] width 6 height 6
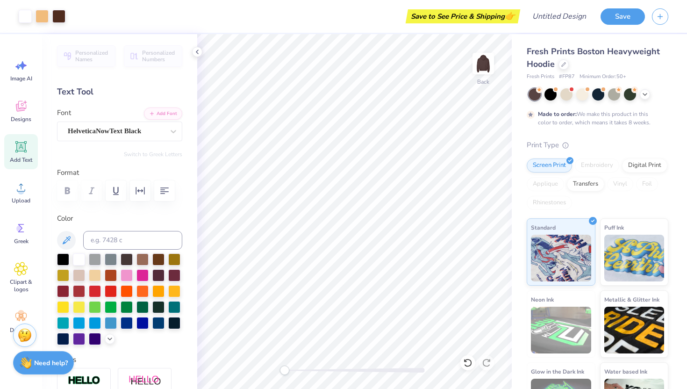
click at [51, 371] on div "Need help? Chat with us." at bounding box center [43, 362] width 61 height 23
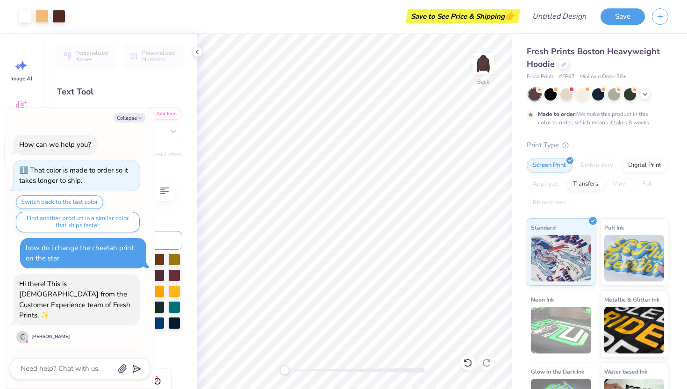
scroll to position [94, 0]
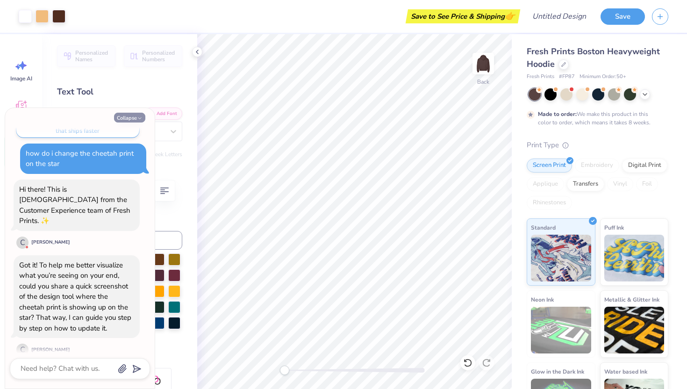
click at [138, 113] on button "Collapse" at bounding box center [129, 118] width 31 height 10
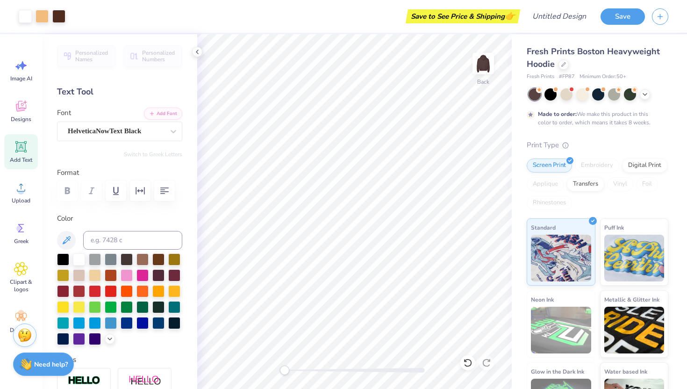
click at [35, 156] on div "Add Text" at bounding box center [21, 151] width 34 height 35
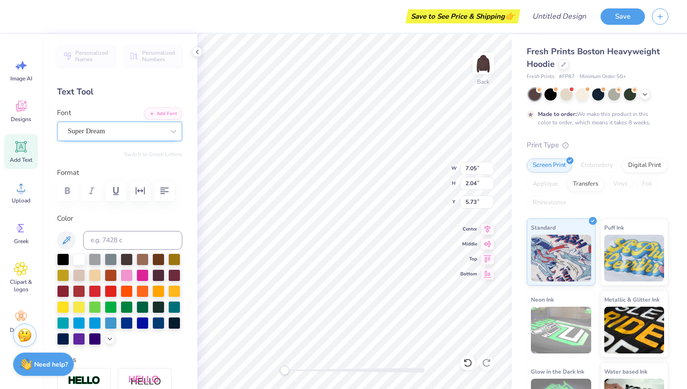
click at [123, 122] on div "Super Dream" at bounding box center [119, 132] width 125 height 20
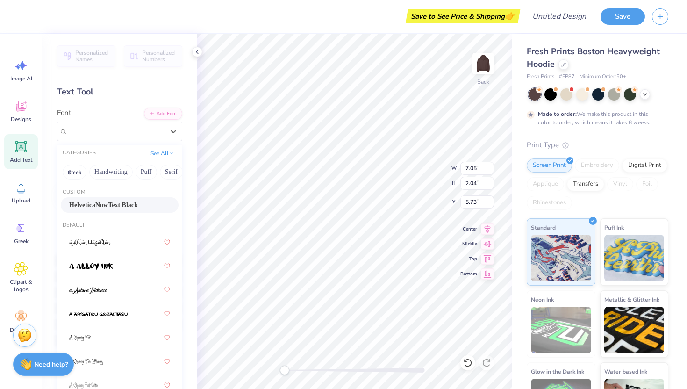
click at [122, 209] on span "HelveticaNowText Black" at bounding box center [103, 205] width 69 height 10
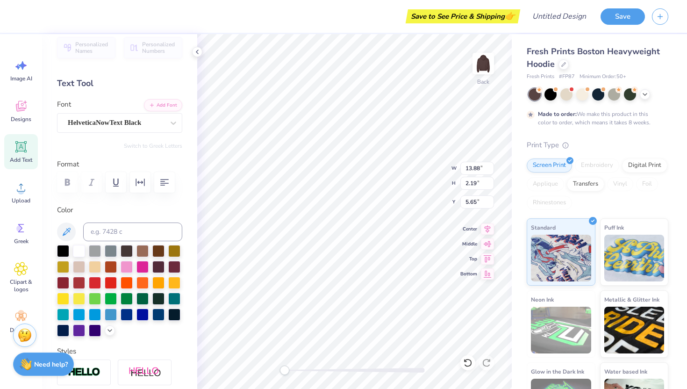
scroll to position [5, 0]
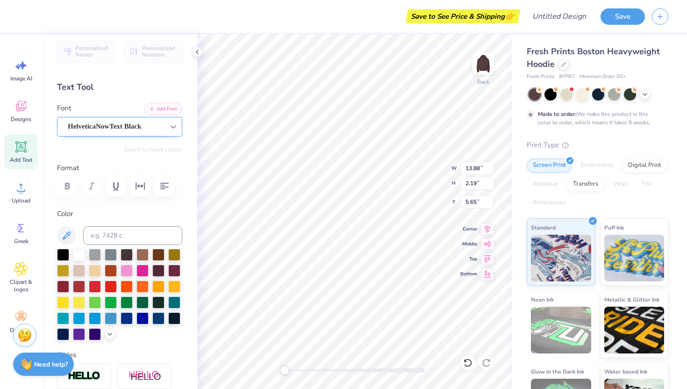
click at [171, 122] on icon at bounding box center [173, 126] width 9 height 9
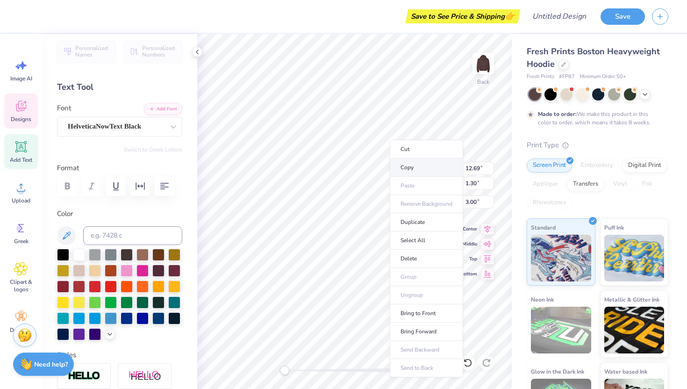
click at [418, 170] on li "Copy" at bounding box center [426, 167] width 73 height 18
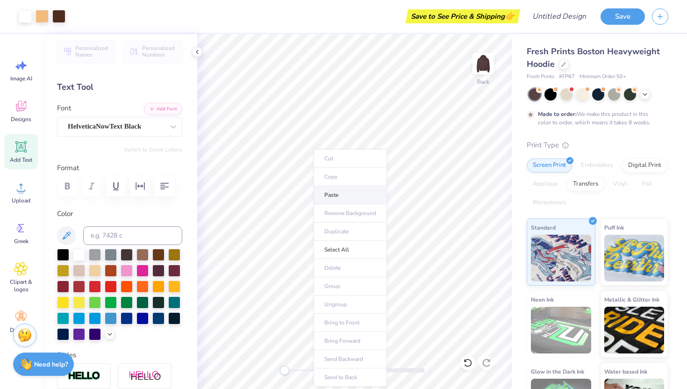
click at [331, 193] on li "Paste" at bounding box center [350, 195] width 73 height 18
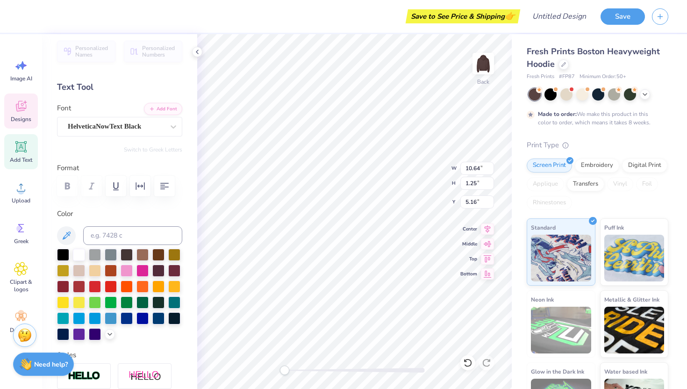
scroll to position [0, 0]
click at [416, 162] on div "Back W 10.64 10.64 " H 1.25 1.25 " Y 5.16 5.16 " Center Middle Top Bottom" at bounding box center [354, 211] width 315 height 355
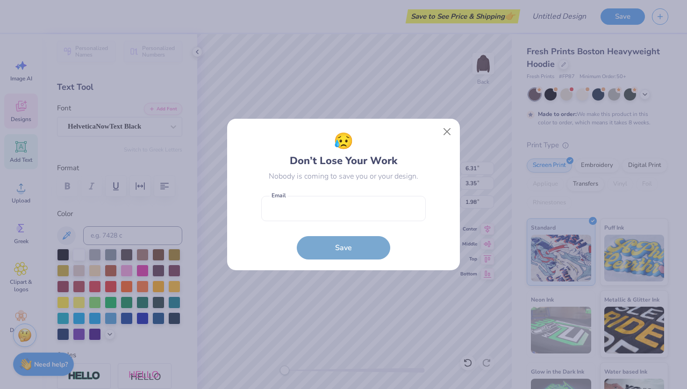
click at [305, 157] on body "Save to See Price & Shipping 👉 Design Title Save Image AI Designs Add Text Uplo…" at bounding box center [343, 194] width 687 height 389
click at [444, 130] on button "Close" at bounding box center [448, 132] width 18 height 18
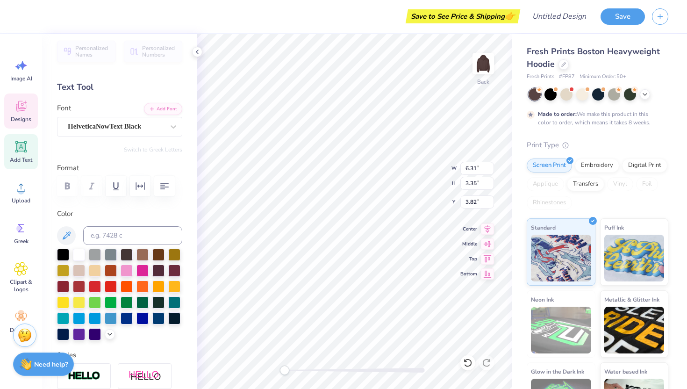
scroll to position [0, 2]
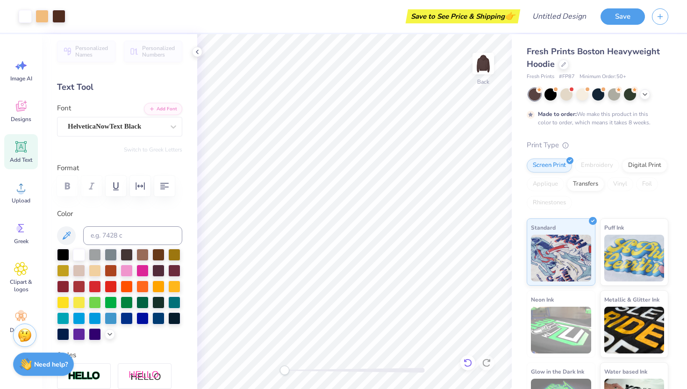
click at [470, 360] on icon at bounding box center [468, 363] width 8 height 8
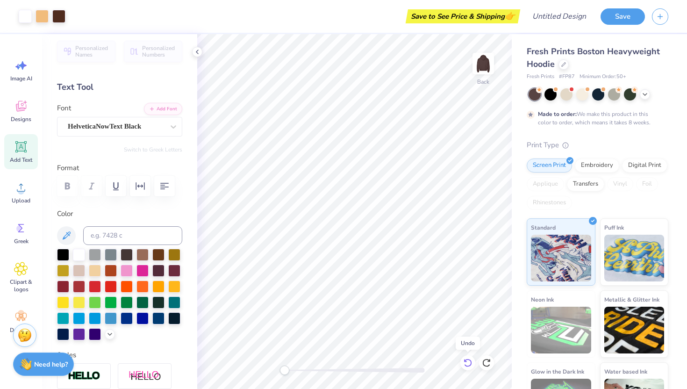
click at [470, 360] on icon at bounding box center [468, 363] width 8 height 8
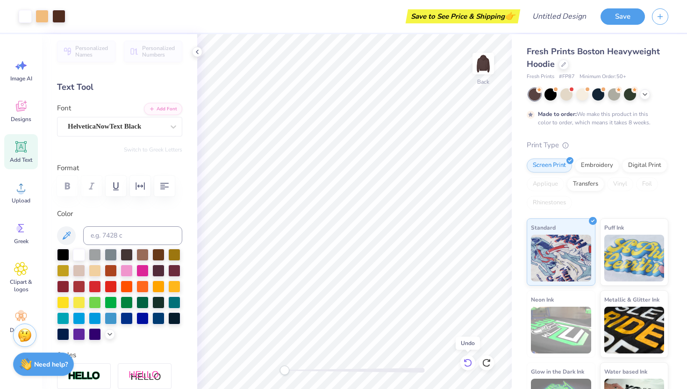
click at [470, 360] on icon at bounding box center [468, 363] width 8 height 8
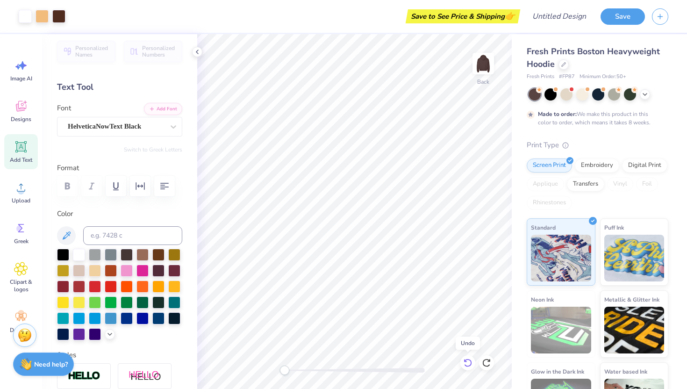
click at [470, 360] on icon at bounding box center [468, 363] width 8 height 8
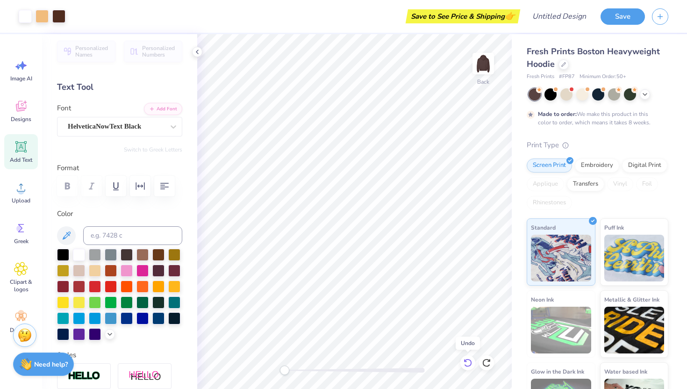
click at [470, 360] on icon at bounding box center [468, 363] width 8 height 8
click at [467, 360] on icon at bounding box center [467, 362] width 9 height 9
click at [482, 362] on div at bounding box center [486, 362] width 15 height 15
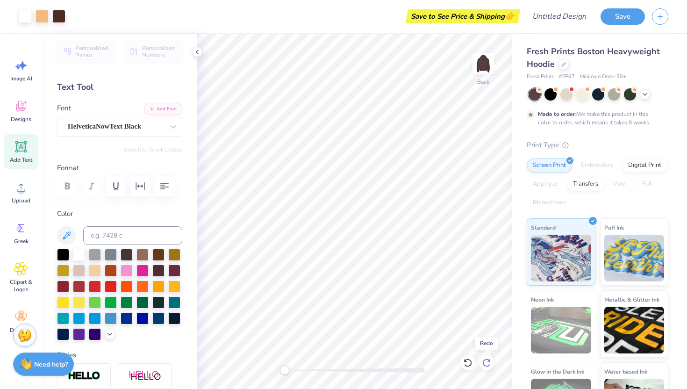
click at [482, 362] on div at bounding box center [486, 362] width 15 height 15
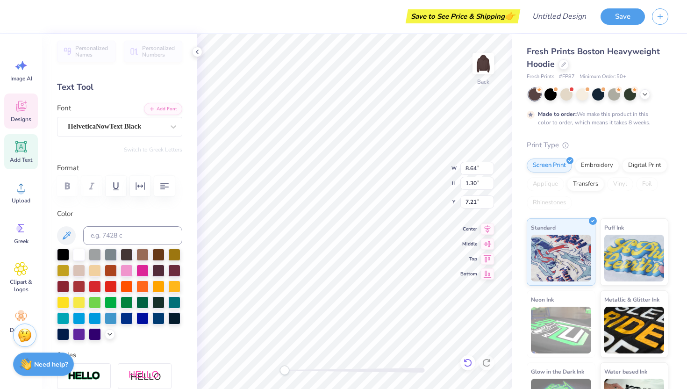
scroll to position [0, 0]
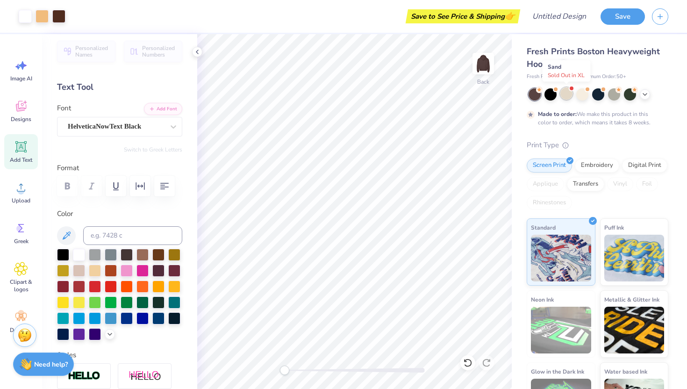
click at [571, 94] on div at bounding box center [567, 93] width 12 height 12
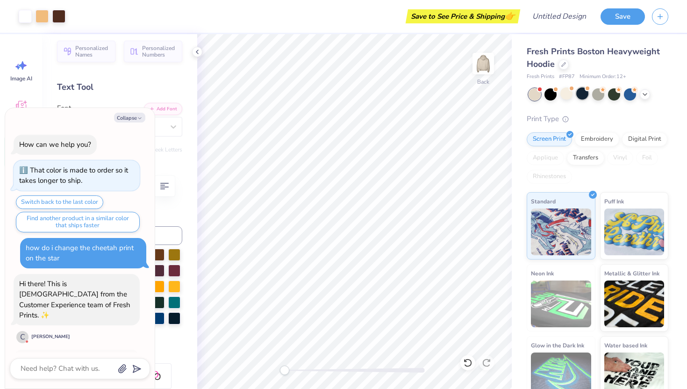
scroll to position [405, 0]
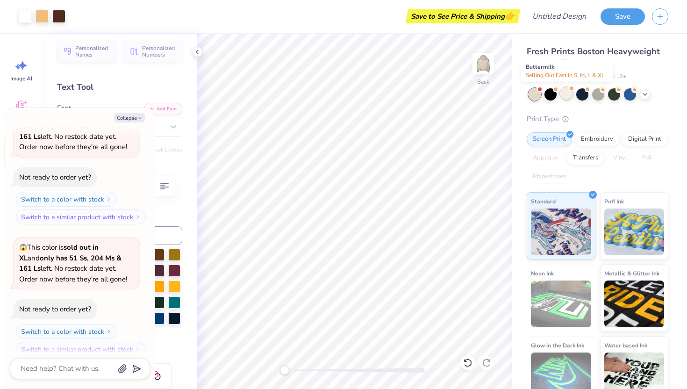
click at [566, 97] on div at bounding box center [567, 93] width 12 height 12
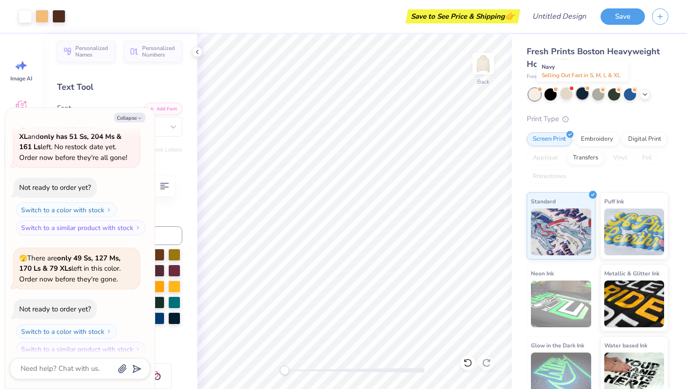
click at [583, 97] on div at bounding box center [582, 93] width 12 height 12
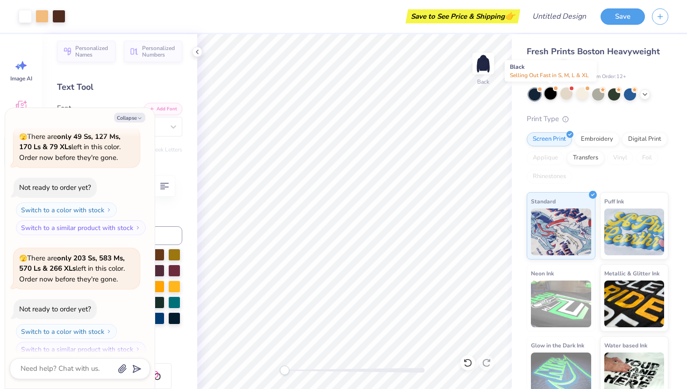
click at [551, 96] on div at bounding box center [551, 93] width 12 height 12
click at [646, 96] on icon at bounding box center [644, 93] width 7 height 7
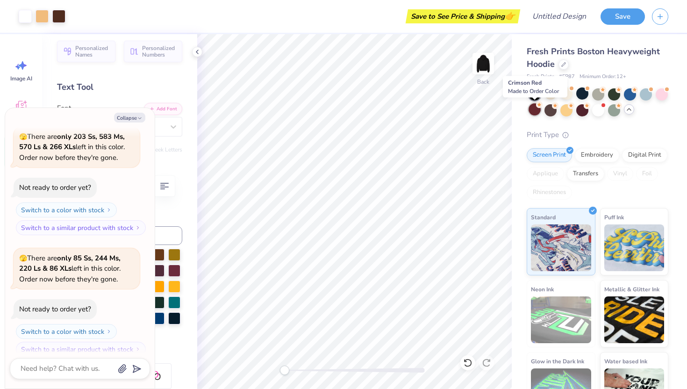
click at [540, 111] on div at bounding box center [535, 109] width 12 height 12
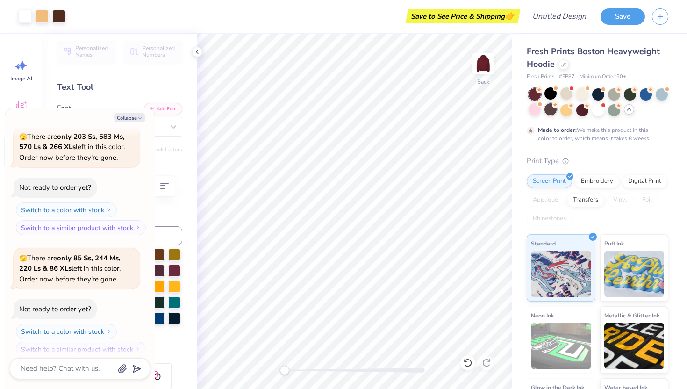
scroll to position [848, 0]
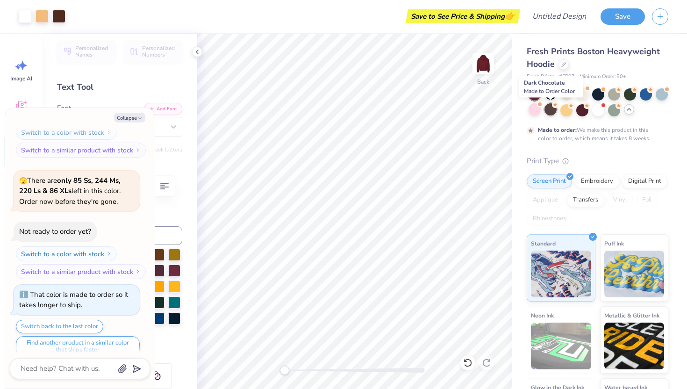
click at [549, 113] on div at bounding box center [551, 109] width 12 height 12
click at [547, 114] on div at bounding box center [551, 109] width 12 height 12
click at [572, 115] on div at bounding box center [567, 109] width 12 height 12
click at [569, 112] on div at bounding box center [567, 109] width 12 height 12
click at [582, 112] on div at bounding box center [582, 109] width 12 height 12
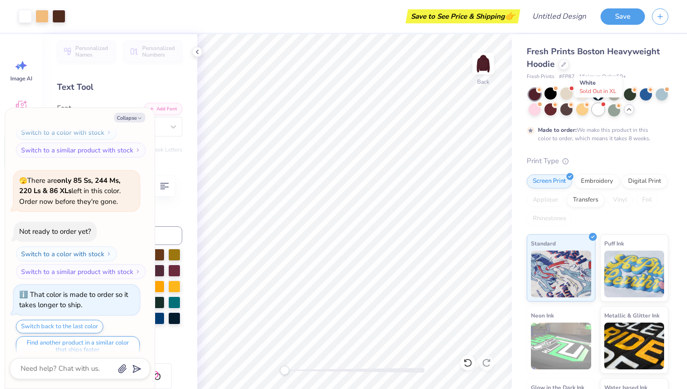
click at [595, 113] on div at bounding box center [598, 109] width 12 height 12
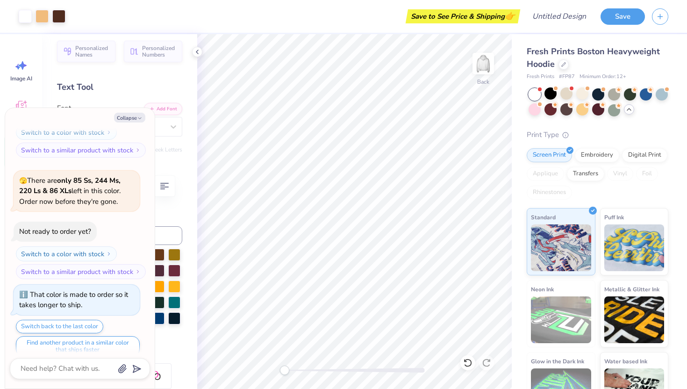
scroll to position [1026, 0]
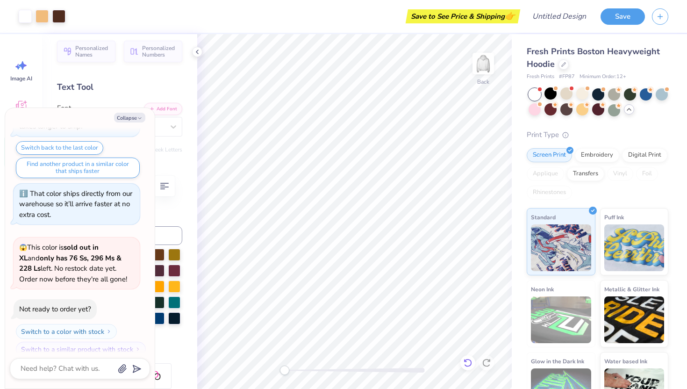
click at [469, 364] on icon at bounding box center [467, 362] width 9 height 9
click at [488, 367] on icon at bounding box center [486, 362] width 9 height 9
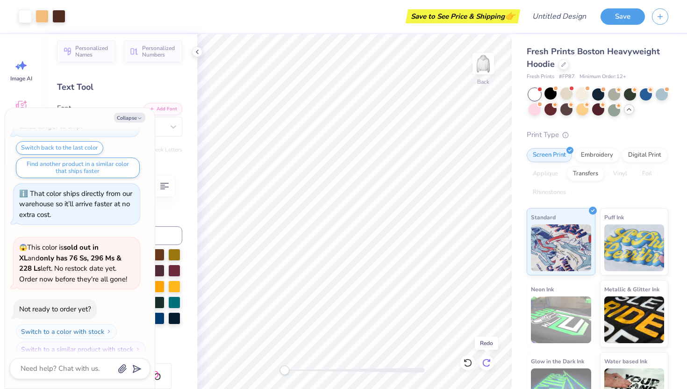
click at [488, 367] on icon at bounding box center [486, 362] width 9 height 9
click at [554, 93] on div at bounding box center [551, 93] width 12 height 12
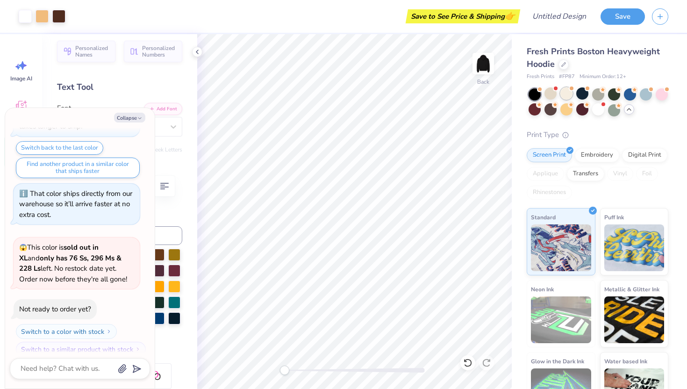
scroll to position [1148, 0]
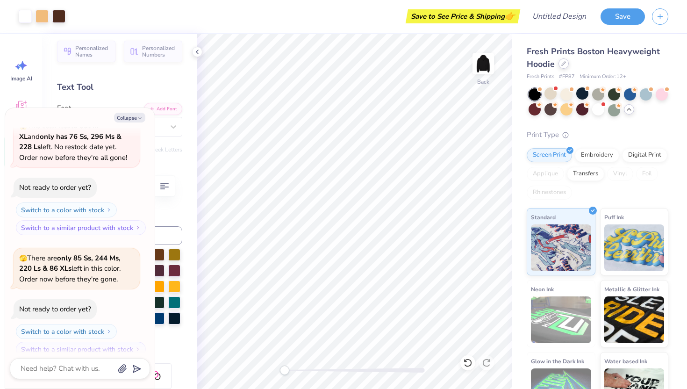
click at [567, 67] on div "Fresh Prints Boston Heavyweight Hoodie" at bounding box center [598, 57] width 142 height 25
click at [564, 64] on icon at bounding box center [563, 63] width 5 height 5
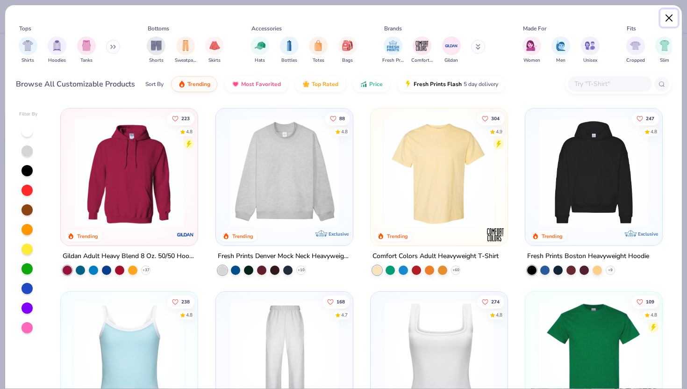
click at [662, 16] on button "Close" at bounding box center [670, 18] width 18 height 18
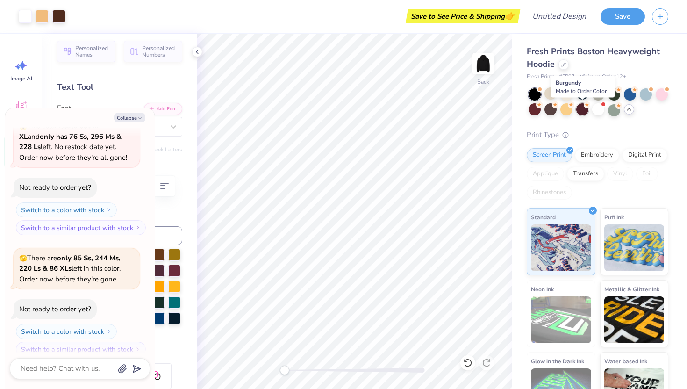
click at [587, 113] on div at bounding box center [582, 109] width 12 height 12
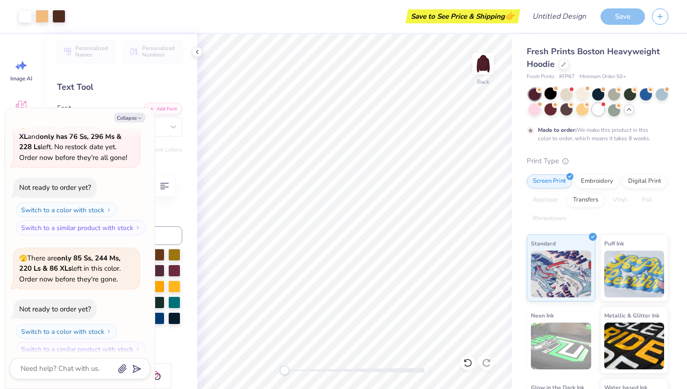
scroll to position [1225, 0]
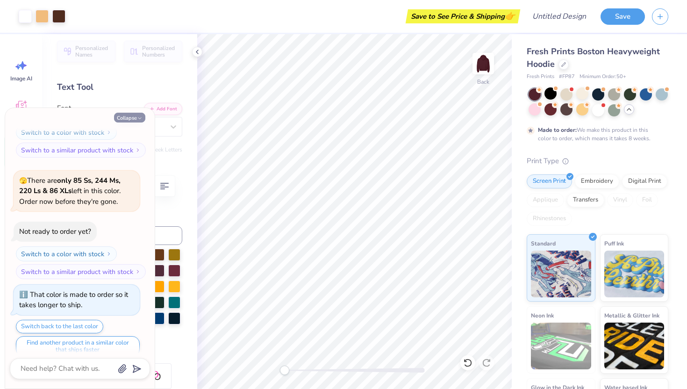
click at [139, 119] on icon "button" at bounding box center [140, 118] width 6 height 6
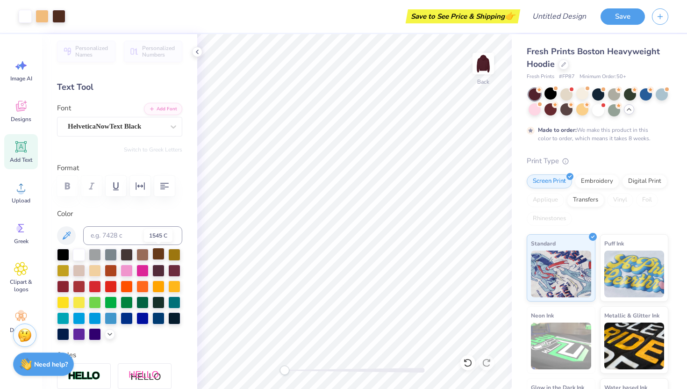
click at [158, 258] on div at bounding box center [158, 254] width 12 height 12
click at [469, 366] on icon at bounding box center [468, 363] width 8 height 8
click at [570, 108] on div at bounding box center [567, 109] width 12 height 12
click at [489, 62] on img at bounding box center [483, 63] width 37 height 37
click at [493, 61] on img at bounding box center [483, 63] width 37 height 37
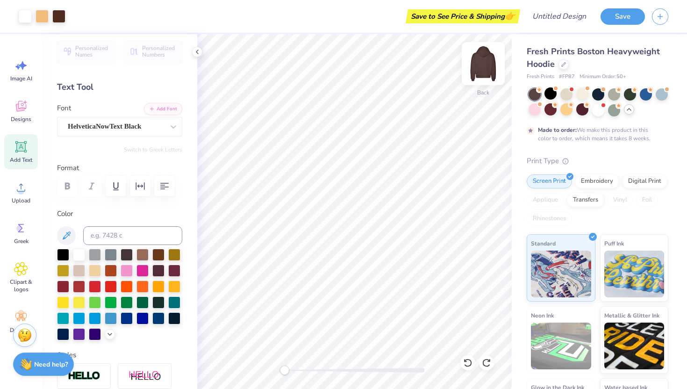
click at [474, 69] on img at bounding box center [483, 63] width 37 height 37
click at [475, 66] on img at bounding box center [483, 63] width 37 height 37
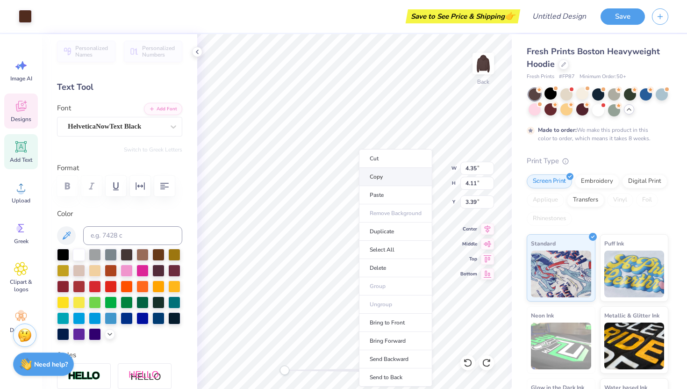
click at [380, 174] on li "Copy" at bounding box center [395, 177] width 73 height 18
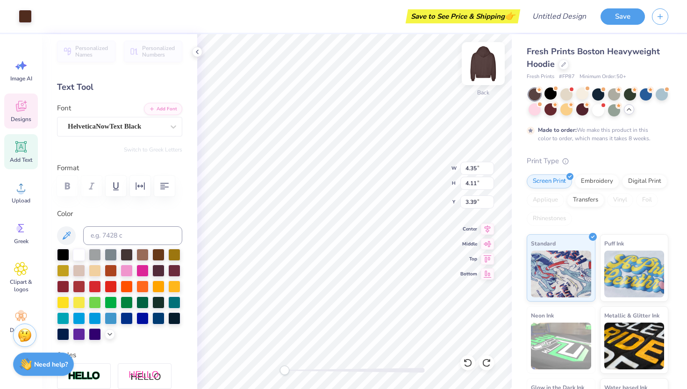
click at [476, 61] on img at bounding box center [483, 63] width 37 height 37
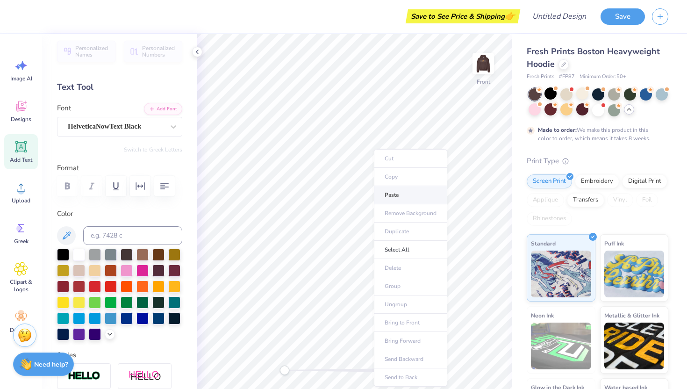
click at [390, 192] on li "Paste" at bounding box center [410, 195] width 73 height 18
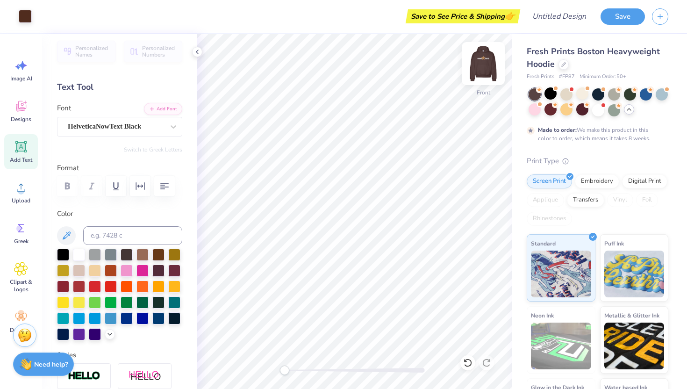
click at [475, 64] on img at bounding box center [483, 63] width 37 height 37
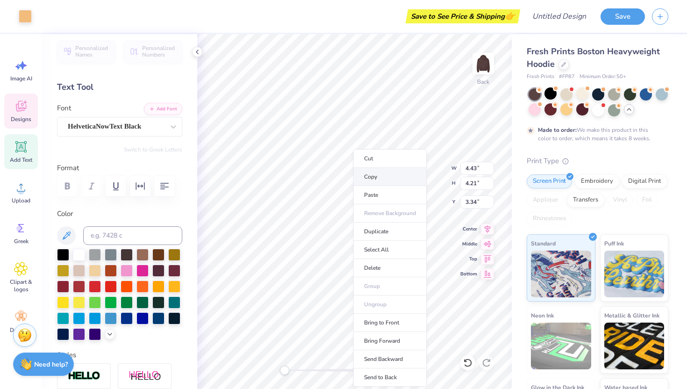
click at [372, 176] on li "Copy" at bounding box center [389, 177] width 73 height 18
click at [470, 362] on icon at bounding box center [467, 362] width 9 height 9
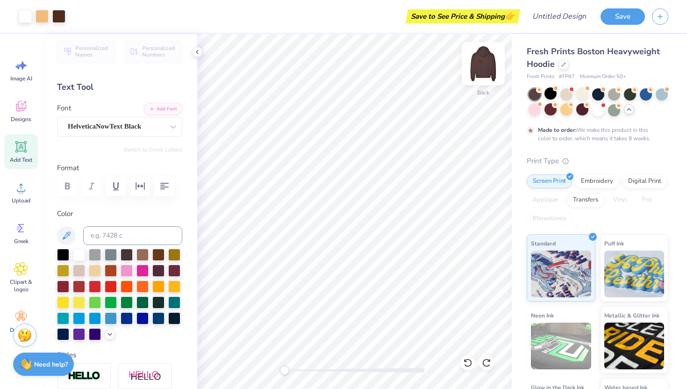
click at [482, 66] on img at bounding box center [483, 63] width 37 height 37
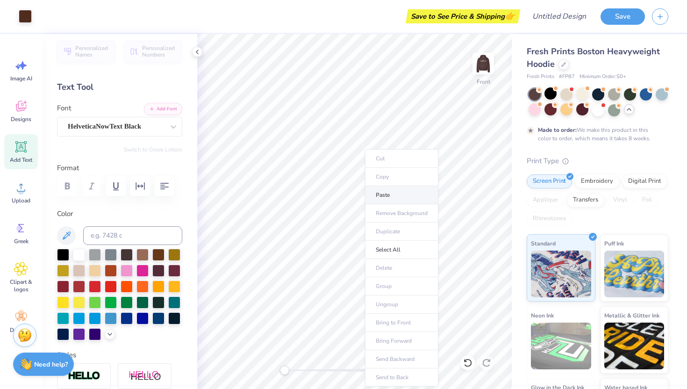
click at [383, 196] on li "Paste" at bounding box center [401, 195] width 73 height 18
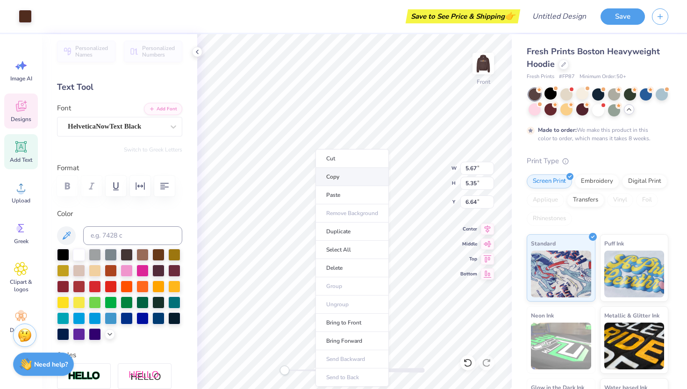
click at [343, 176] on li "Copy" at bounding box center [352, 177] width 73 height 18
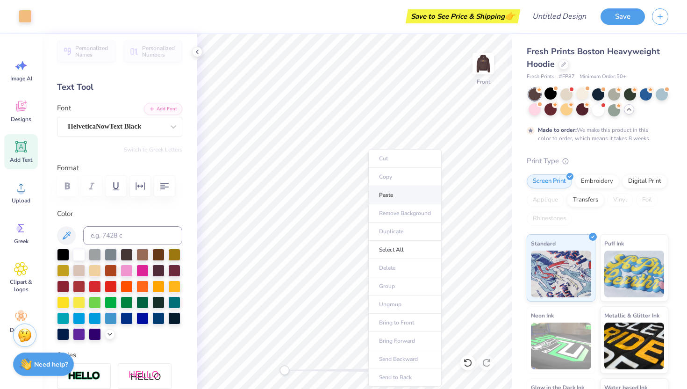
click at [384, 194] on li "Paste" at bounding box center [404, 195] width 73 height 18
click at [22, 147] on icon at bounding box center [20, 146] width 11 height 11
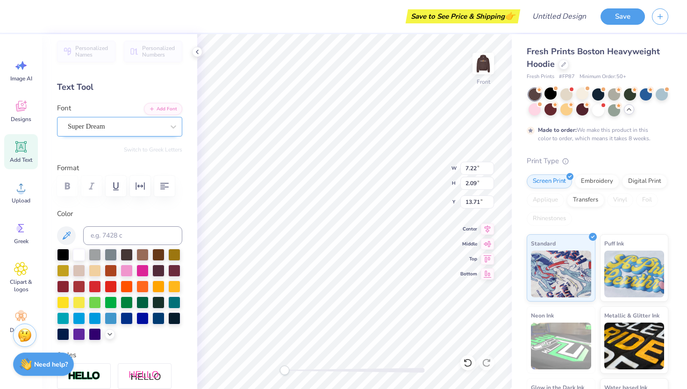
click at [164, 127] on div "Super Dream" at bounding box center [116, 126] width 98 height 14
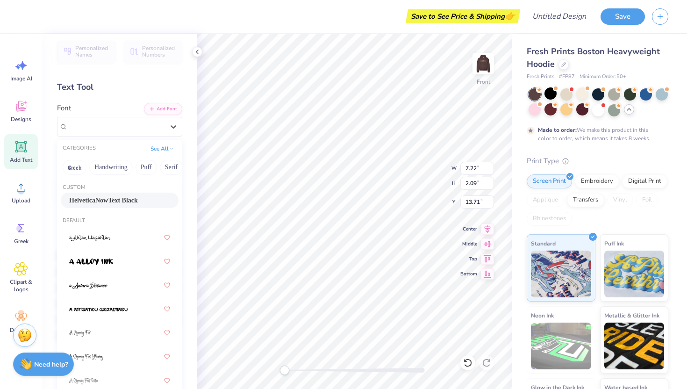
click at [157, 194] on div "HelveticaNowText Black" at bounding box center [120, 200] width 118 height 15
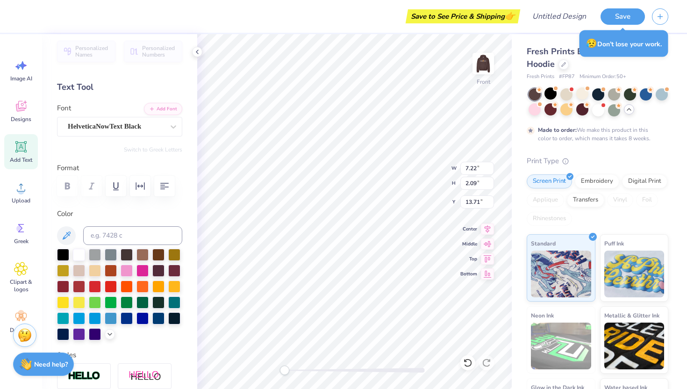
scroll to position [1, 1]
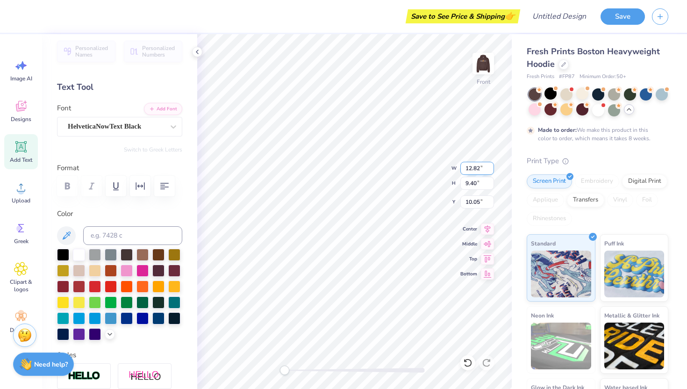
click at [489, 171] on input "12.82" at bounding box center [478, 168] width 34 height 13
click at [489, 169] on input "12.81" at bounding box center [478, 168] width 34 height 13
click at [489, 169] on input "12.8" at bounding box center [478, 168] width 34 height 13
click at [489, 169] on input "12.79" at bounding box center [478, 168] width 34 height 13
click at [489, 185] on input "9.39" at bounding box center [478, 183] width 34 height 13
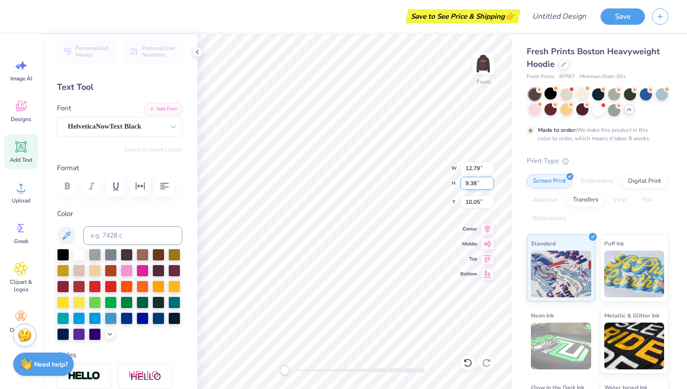
click at [489, 185] on input "9.38" at bounding box center [478, 183] width 34 height 13
click at [489, 185] on input "9.37" at bounding box center [478, 183] width 34 height 13
click at [489, 185] on input "9.36" at bounding box center [478, 183] width 34 height 13
click at [482, 200] on input "10.05" at bounding box center [478, 201] width 34 height 13
click at [487, 204] on input "10.04" at bounding box center [478, 201] width 34 height 13
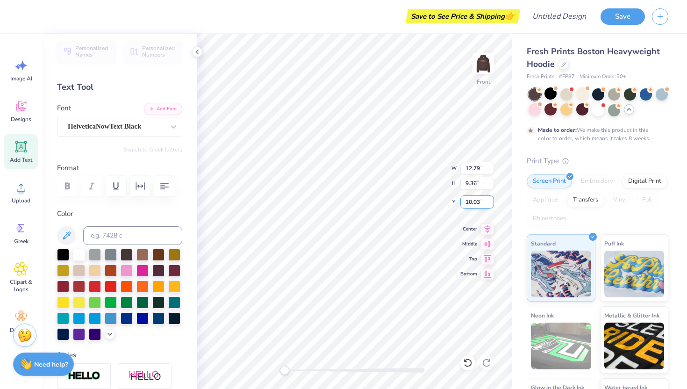
click at [487, 204] on input "10.03" at bounding box center [478, 201] width 34 height 13
click at [487, 204] on input "10.02" at bounding box center [478, 201] width 34 height 13
click at [487, 204] on input "10.01" at bounding box center [478, 201] width 34 height 13
click at [487, 204] on input "10" at bounding box center [478, 201] width 34 height 13
click at [479, 185] on input "9.36" at bounding box center [478, 183] width 34 height 13
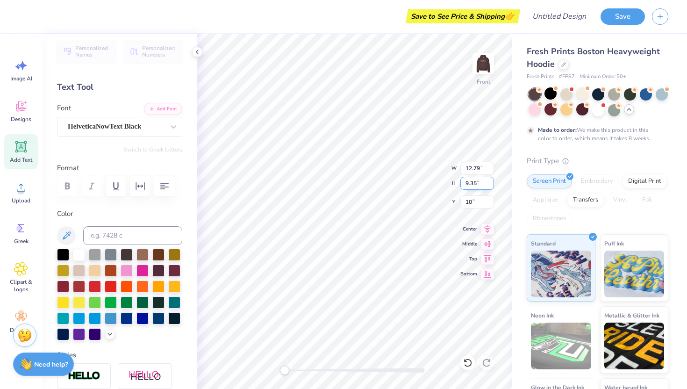
click at [489, 185] on input "9.35" at bounding box center [478, 183] width 34 height 13
click at [489, 185] on input "9.34" at bounding box center [478, 183] width 34 height 13
click at [489, 185] on input "9.33" at bounding box center [478, 183] width 34 height 13
click at [489, 185] on input "9.32" at bounding box center [478, 183] width 34 height 13
click at [489, 185] on input "9.31" at bounding box center [478, 183] width 34 height 13
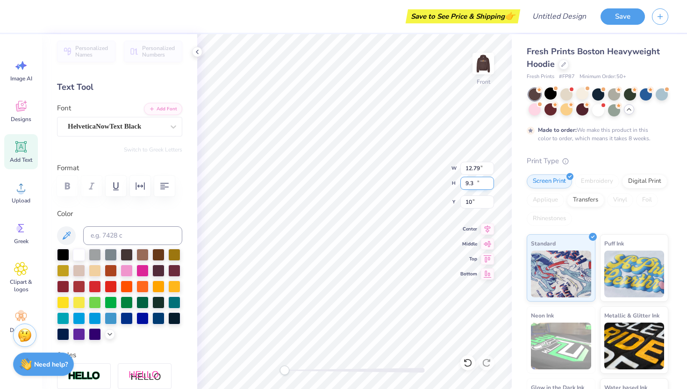
click at [489, 185] on input "9.3" at bounding box center [478, 183] width 34 height 13
click at [489, 185] on input "9.29" at bounding box center [478, 183] width 34 height 13
click at [489, 185] on input "9.28" at bounding box center [478, 183] width 34 height 13
click at [489, 185] on input "9.27" at bounding box center [478, 183] width 34 height 13
click at [489, 185] on input "9.26" at bounding box center [478, 183] width 34 height 13
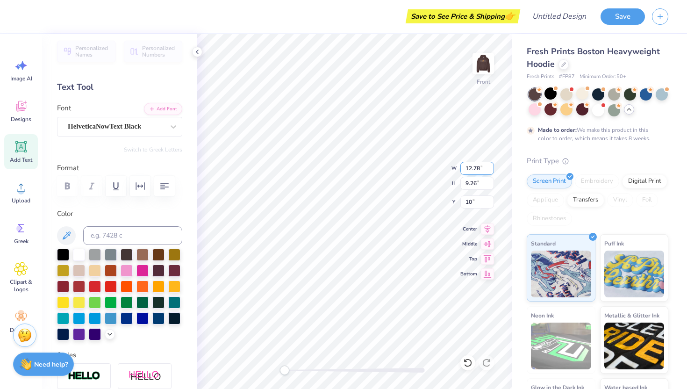
click at [486, 170] on input "12.78" at bounding box center [478, 168] width 34 height 13
click at [489, 169] on input "12.77" at bounding box center [478, 168] width 34 height 13
click at [489, 169] on input "12.76" at bounding box center [478, 168] width 34 height 13
click at [489, 169] on input "12.75" at bounding box center [478, 168] width 34 height 13
click at [489, 169] on input "12.74" at bounding box center [478, 168] width 34 height 13
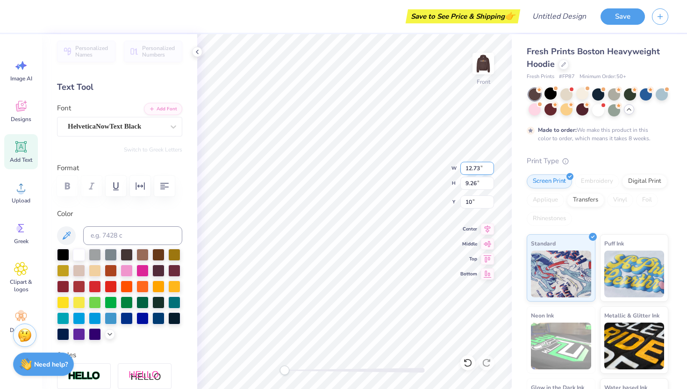
click at [489, 169] on input "12.73" at bounding box center [478, 168] width 34 height 13
click at [489, 169] on input "12.72" at bounding box center [478, 168] width 34 height 13
click at [489, 169] on input "12.71" at bounding box center [478, 168] width 34 height 13
click at [483, 182] on input "9.26" at bounding box center [478, 183] width 34 height 13
click at [487, 173] on input "12.71" at bounding box center [478, 168] width 34 height 13
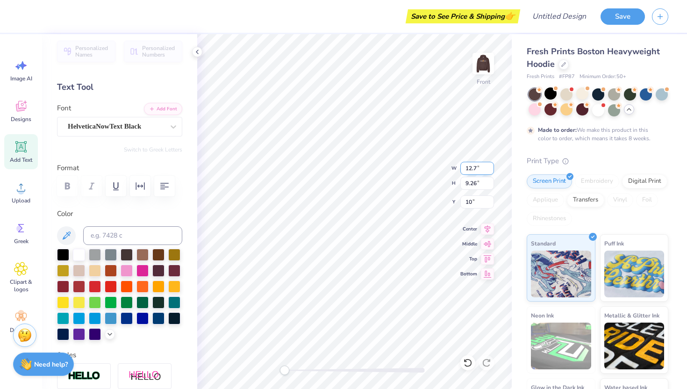
click at [489, 171] on input "12.7" at bounding box center [478, 168] width 34 height 13
click at [489, 171] on input "12.69" at bounding box center [478, 168] width 34 height 13
click at [489, 171] on input "12.68" at bounding box center [478, 168] width 34 height 13
click at [489, 171] on input "12.67" at bounding box center [478, 168] width 34 height 13
click at [489, 171] on input "12.66" at bounding box center [478, 168] width 34 height 13
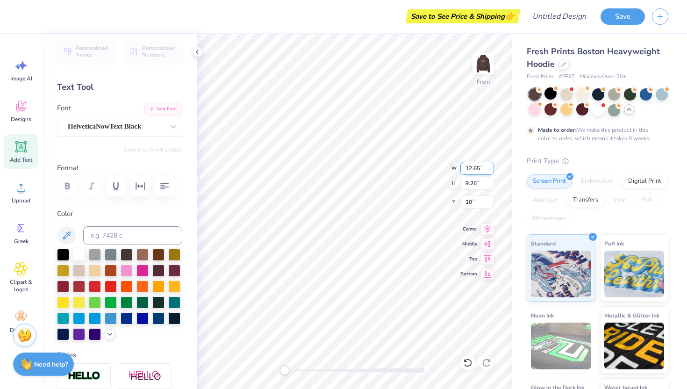
click at [489, 171] on input "12.65" at bounding box center [478, 168] width 34 height 13
click at [489, 171] on input "12.64" at bounding box center [478, 168] width 34 height 13
click at [489, 171] on input "12.63" at bounding box center [478, 168] width 34 height 13
click at [489, 171] on input "12.62" at bounding box center [478, 168] width 34 height 13
click at [489, 171] on input "12.61" at bounding box center [478, 168] width 34 height 13
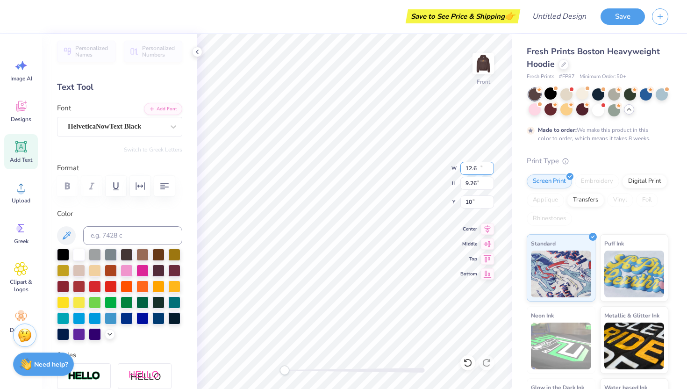
click at [489, 171] on input "12.6" at bounding box center [478, 168] width 34 height 13
click at [489, 171] on input "12.59" at bounding box center [478, 168] width 34 height 13
click at [489, 171] on input "12.58" at bounding box center [478, 168] width 34 height 13
click at [489, 171] on input "12.57" at bounding box center [478, 168] width 34 height 13
click at [489, 171] on input "12.56" at bounding box center [478, 168] width 34 height 13
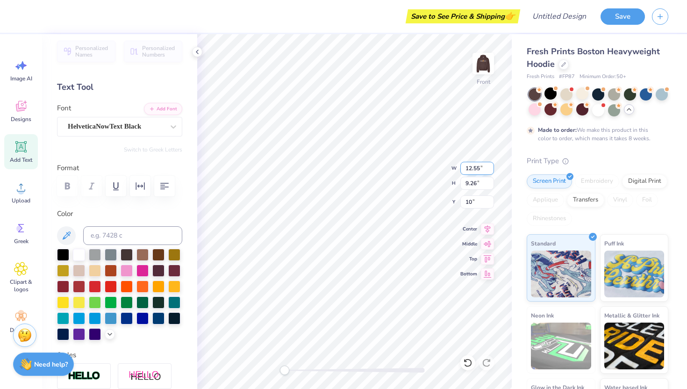
click at [489, 171] on input "12.55" at bounding box center [478, 168] width 34 height 13
click at [489, 171] on input "12.54" at bounding box center [478, 168] width 34 height 13
click at [489, 171] on input "12.53" at bounding box center [478, 168] width 34 height 13
click at [489, 171] on input "12.52" at bounding box center [478, 168] width 34 height 13
click at [489, 171] on input "12.51" at bounding box center [478, 168] width 34 height 13
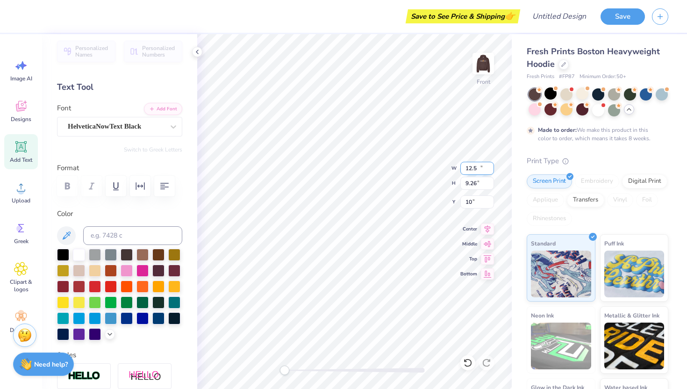
click at [489, 171] on input "12.5" at bounding box center [478, 168] width 34 height 13
click at [489, 171] on input "12.49" at bounding box center [478, 168] width 34 height 13
click at [489, 171] on input "12.48" at bounding box center [478, 168] width 34 height 13
click at [479, 181] on input "9.26" at bounding box center [478, 183] width 34 height 13
click at [491, 187] on input "9.26" at bounding box center [478, 183] width 34 height 13
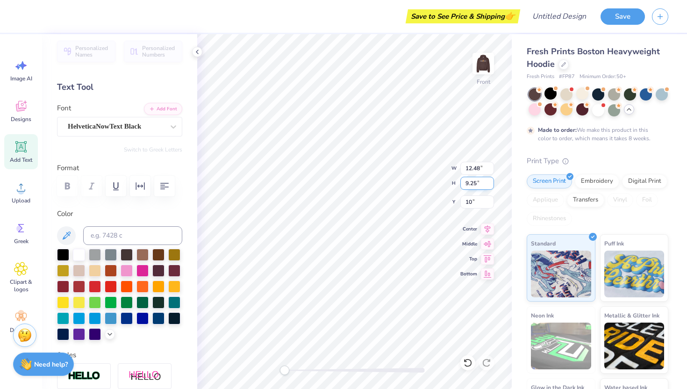
click at [491, 185] on input "9.25" at bounding box center [478, 183] width 34 height 13
click at [491, 185] on input "9.24" at bounding box center [478, 183] width 34 height 13
click at [491, 185] on input "9.23" at bounding box center [478, 183] width 34 height 13
click at [491, 185] on input "9.22" at bounding box center [478, 183] width 34 height 13
click at [491, 185] on input "9.21" at bounding box center [478, 183] width 34 height 13
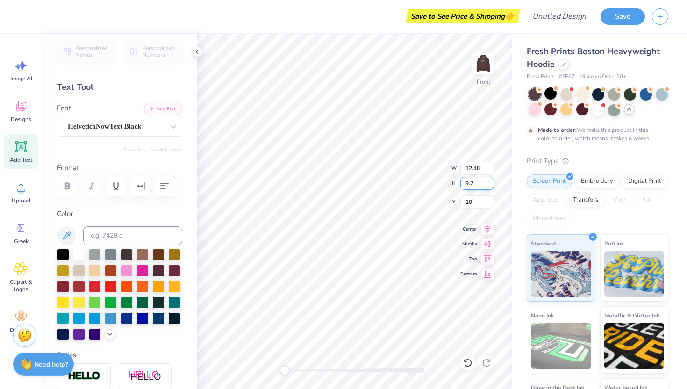
click at [491, 185] on input "9.2" at bounding box center [478, 183] width 34 height 13
click at [491, 185] on input "9.19" at bounding box center [478, 183] width 34 height 13
click at [491, 185] on input "9.18" at bounding box center [478, 183] width 34 height 13
click at [491, 185] on input "9.17" at bounding box center [478, 183] width 34 height 13
click at [491, 185] on input "9.16" at bounding box center [478, 183] width 34 height 13
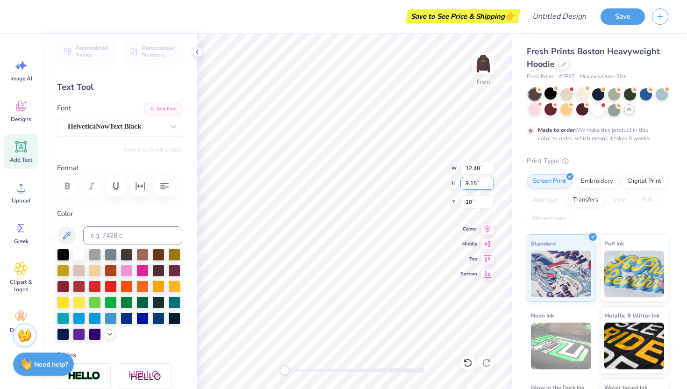
click at [491, 185] on input "9.15" at bounding box center [478, 183] width 34 height 13
click at [491, 185] on input "9.14" at bounding box center [478, 183] width 34 height 13
click at [491, 185] on input "9.13" at bounding box center [478, 183] width 34 height 13
click at [491, 185] on input "9.12" at bounding box center [478, 183] width 34 height 13
click at [481, 172] on input "12.48" at bounding box center [478, 168] width 34 height 13
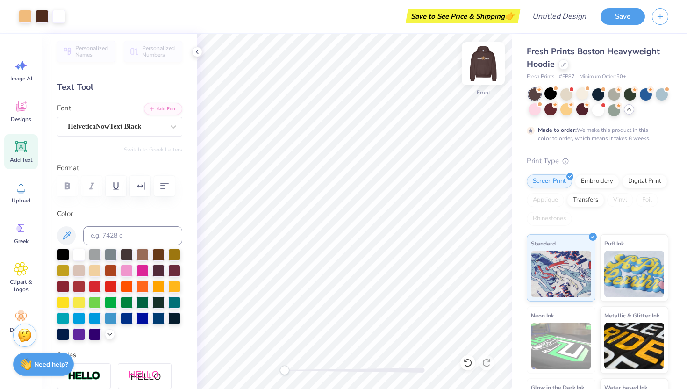
click at [477, 68] on img at bounding box center [483, 63] width 37 height 37
click at [487, 64] on img at bounding box center [483, 63] width 37 height 37
click at [493, 64] on div at bounding box center [483, 63] width 43 height 43
click at [621, 16] on button "Save" at bounding box center [623, 15] width 44 height 16
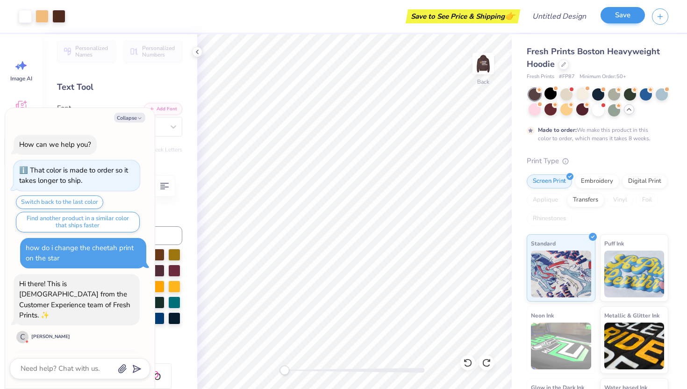
scroll to position [1251, 0]
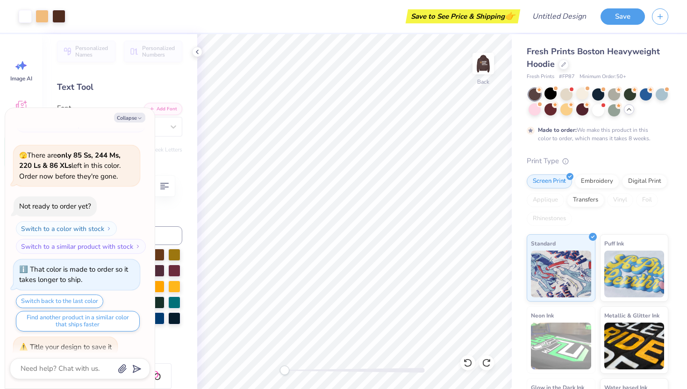
click at [94, 343] on div "Title your design to save it" at bounding box center [66, 347] width 104 height 20
click at [548, 15] on input "Design Title" at bounding box center [571, 16] width 46 height 19
click at [559, 12] on input "CHeetah print" at bounding box center [571, 16] width 46 height 19
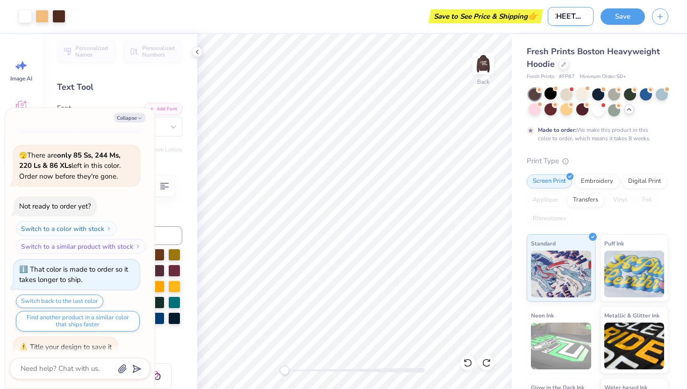
scroll to position [0, 7]
drag, startPoint x: 583, startPoint y: 13, endPoint x: 577, endPoint y: 14, distance: 6.6
click at [577, 14] on input "CHEETAH print" at bounding box center [571, 16] width 46 height 19
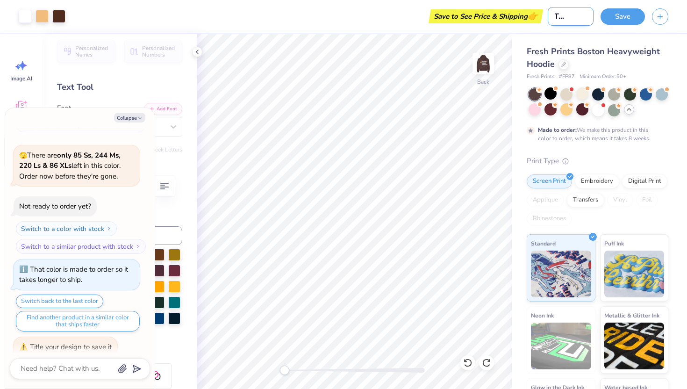
click at [579, 19] on input "CHEETAH print" at bounding box center [571, 16] width 46 height 19
click at [623, 16] on button "Save" at bounding box center [623, 15] width 44 height 16
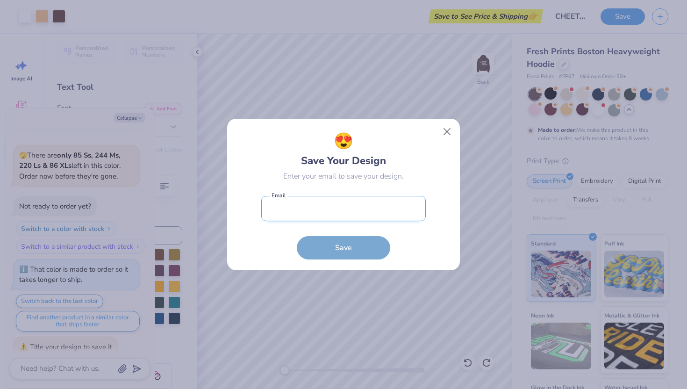
click at [337, 214] on input "email" at bounding box center [343, 209] width 165 height 26
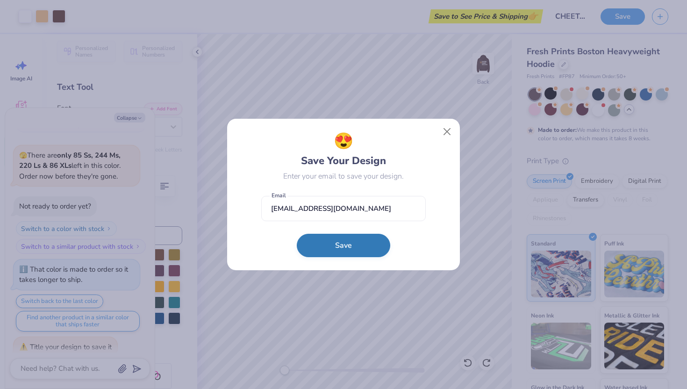
click at [346, 246] on button "Save" at bounding box center [344, 245] width 94 height 23
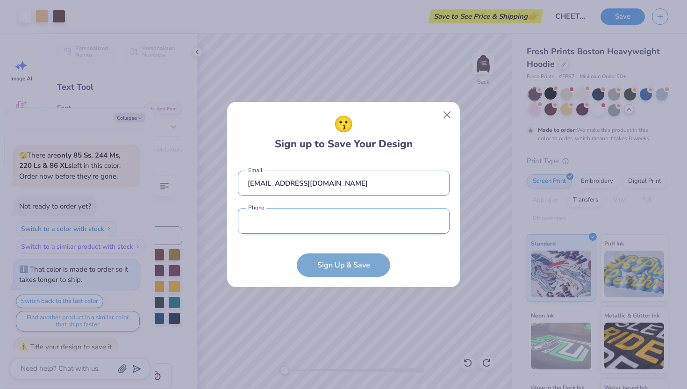
click at [361, 227] on input "tel" at bounding box center [344, 221] width 212 height 26
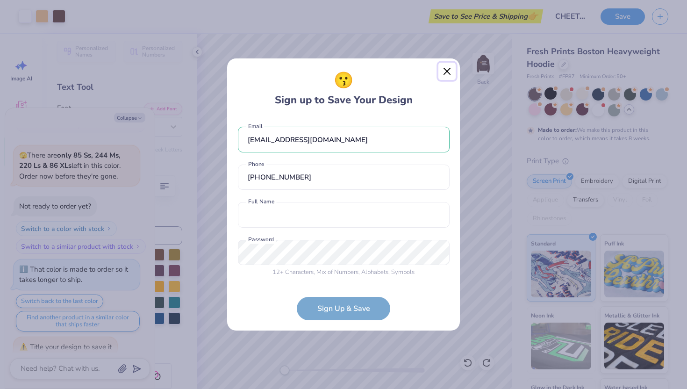
click at [445, 71] on button "Close" at bounding box center [448, 72] width 18 height 18
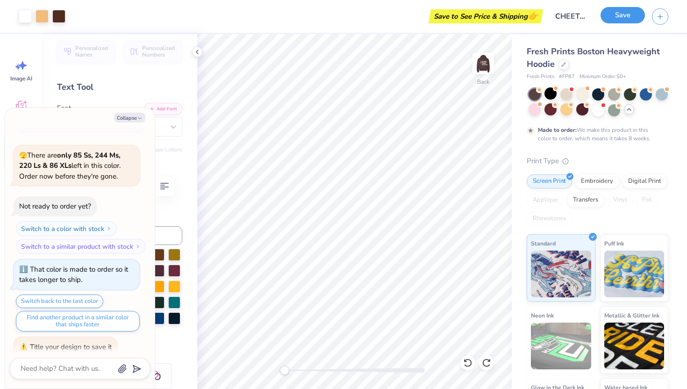
click at [622, 21] on button "Save" at bounding box center [623, 15] width 44 height 16
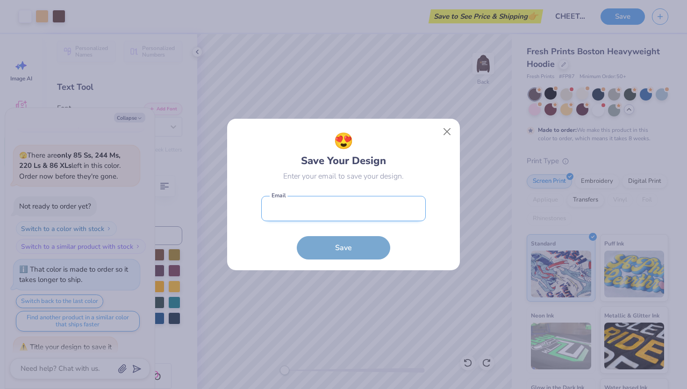
click at [358, 216] on input "email" at bounding box center [343, 209] width 165 height 26
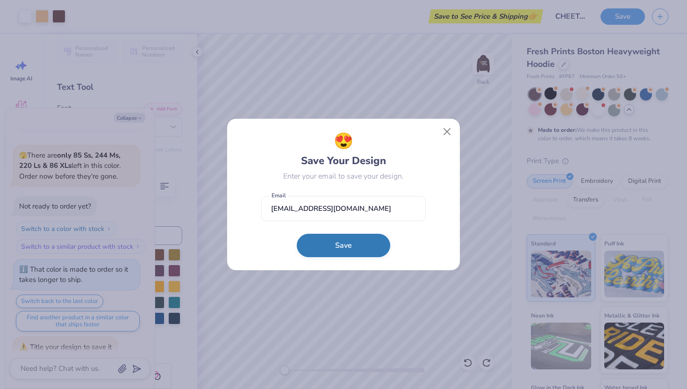
click at [354, 245] on button "Save" at bounding box center [344, 245] width 94 height 23
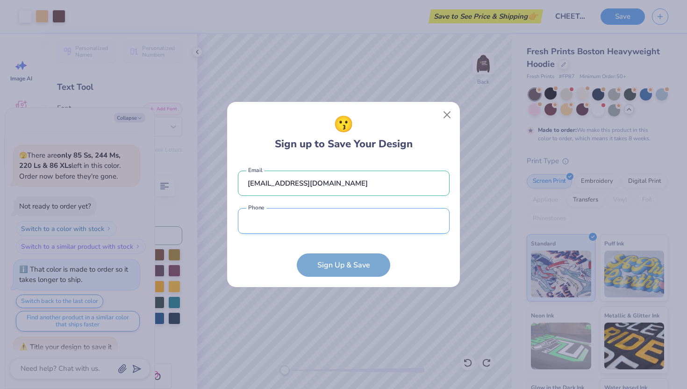
click at [350, 219] on input "tel" at bounding box center [344, 221] width 212 height 26
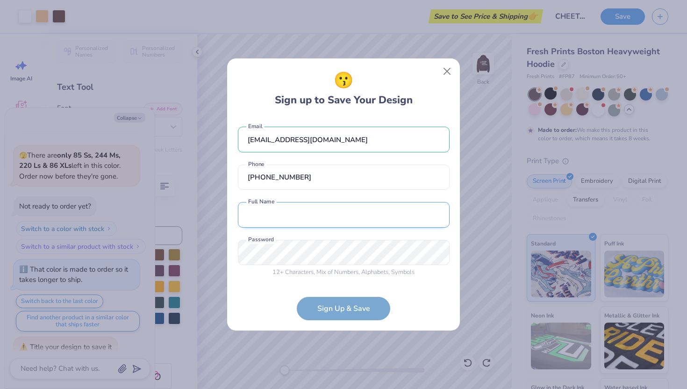
click at [333, 223] on input "text" at bounding box center [344, 215] width 212 height 26
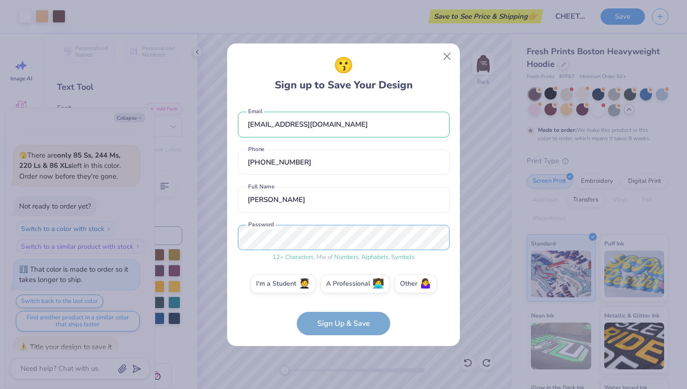
scroll to position [5, 0]
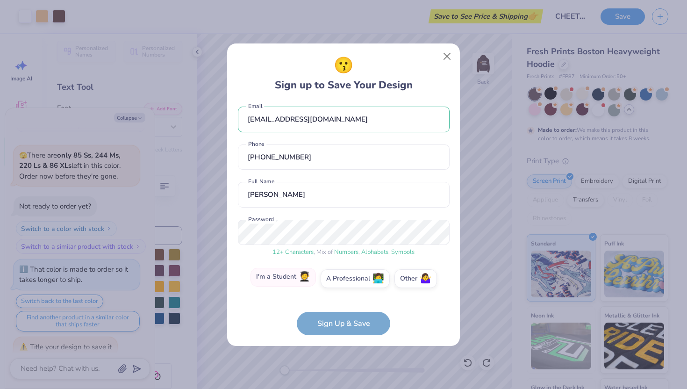
click at [300, 280] on label "I'm a Student 🧑‍🎓" at bounding box center [283, 277] width 65 height 19
click at [341, 283] on input "I'm a Student 🧑‍🎓" at bounding box center [344, 286] width 6 height 6
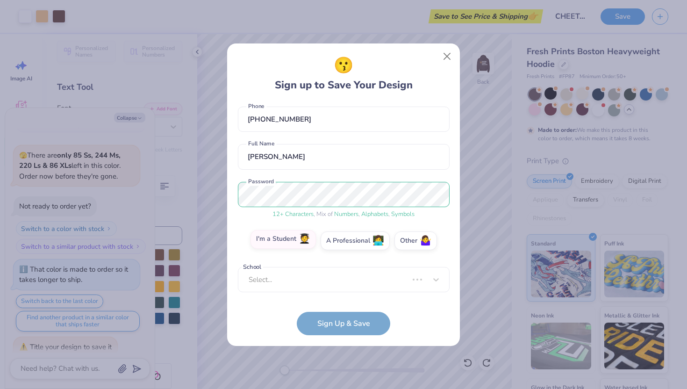
scroll to position [38, 0]
click at [336, 291] on div "[PERSON_NAME][EMAIL_ADDRESS][DOMAIN_NAME] Email [PHONE_NUMBER] Phone [PERSON_NA…" at bounding box center [344, 199] width 212 height 194
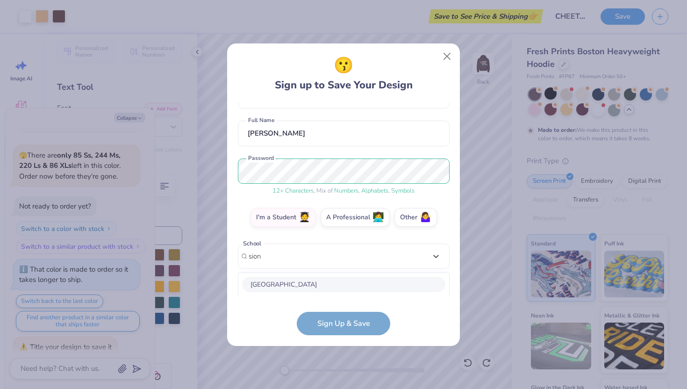
scroll to position [183, 0]
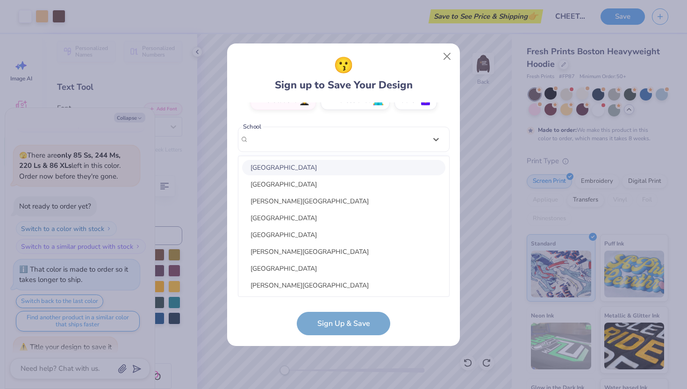
click at [414, 140] on div "[PERSON_NAME][EMAIL_ADDRESS][DOMAIN_NAME] Email [PHONE_NUMBER] Phone [PERSON_NA…" at bounding box center [344, 199] width 212 height 194
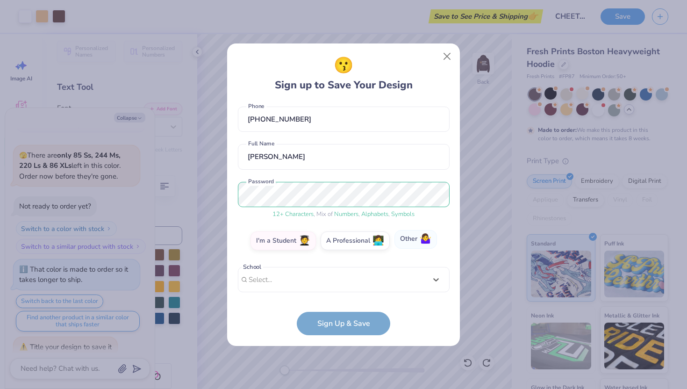
click at [410, 239] on label "Other 🤷‍♀️" at bounding box center [416, 239] width 43 height 19
click at [347, 283] on input "Other 🤷‍♀️" at bounding box center [344, 286] width 6 height 6
click at [350, 331] on form "[EMAIL_ADDRESS][DOMAIN_NAME] Email [PHONE_NUMBER] Phone [PERSON_NAME] Full Name…" at bounding box center [344, 218] width 212 height 233
click at [347, 320] on form "[EMAIL_ADDRESS][DOMAIN_NAME] Email [PHONE_NUMBER] Phone [PERSON_NAME] Full Name…" at bounding box center [344, 218] width 212 height 233
click at [343, 286] on input "text" at bounding box center [344, 280] width 212 height 26
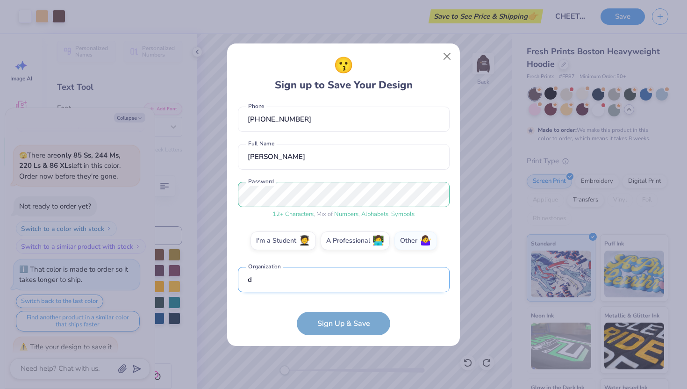
scroll to position [99, 0]
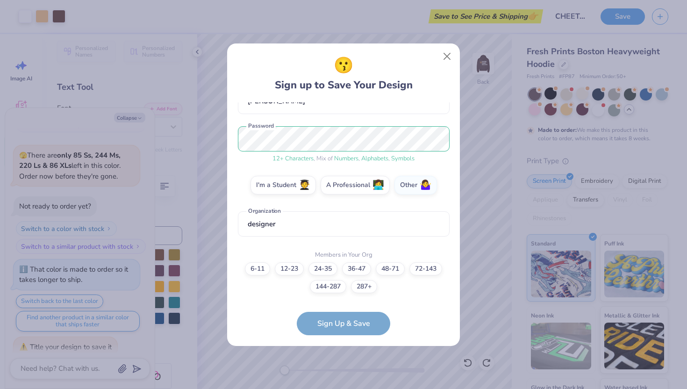
click at [350, 324] on form "[PERSON_NAME][EMAIL_ADDRESS][DOMAIN_NAME] Email [PHONE_NUMBER] Phone [PERSON_NA…" at bounding box center [344, 218] width 212 height 233
click at [258, 271] on label "6-11" at bounding box center [257, 267] width 25 height 13
click at [341, 373] on input "6-11" at bounding box center [344, 376] width 6 height 6
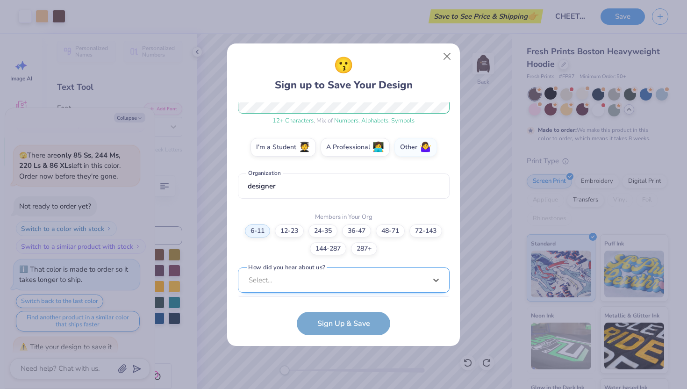
scroll to position [277, 0]
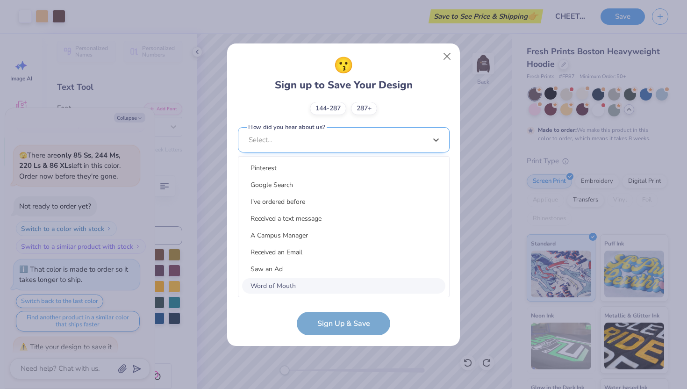
click at [340, 278] on div "option Word of Mouth focused, 8 of 15. 15 results available. Use Up and Down to…" at bounding box center [344, 212] width 212 height 171
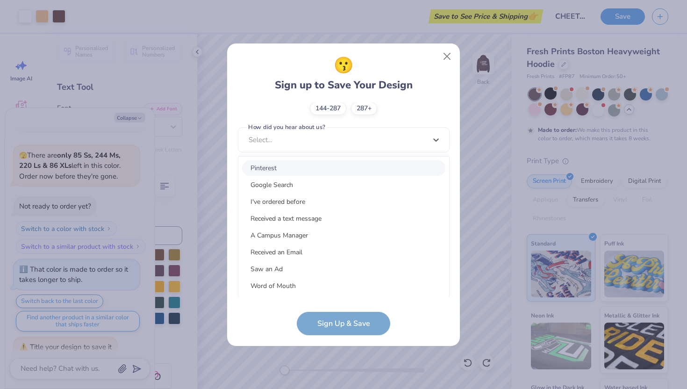
click at [332, 171] on div "Pinterest" at bounding box center [343, 167] width 203 height 15
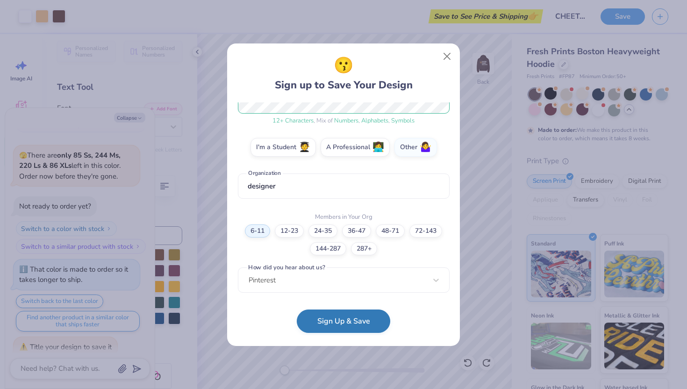
click at [343, 330] on button "Sign Up & Save" at bounding box center [344, 320] width 94 height 23
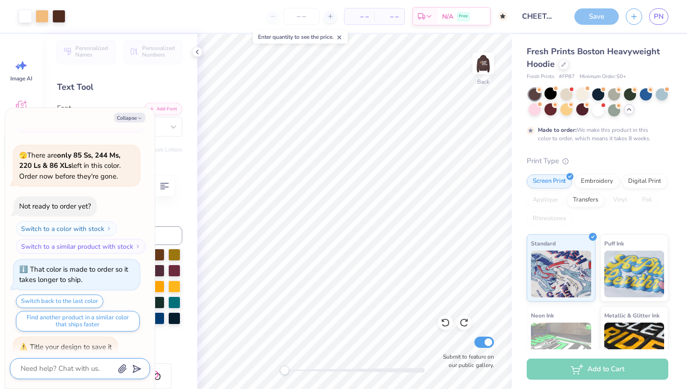
scroll to position [1276, 0]
